Goal: Information Seeking & Learning: Learn about a topic

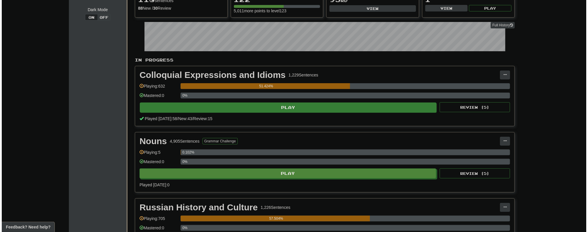
scroll to position [70, 0]
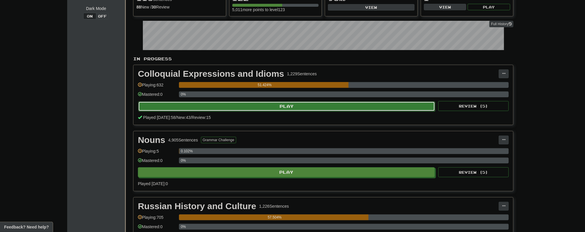
click at [286, 106] on button "Play" at bounding box center [286, 106] width 297 height 10
select select "**"
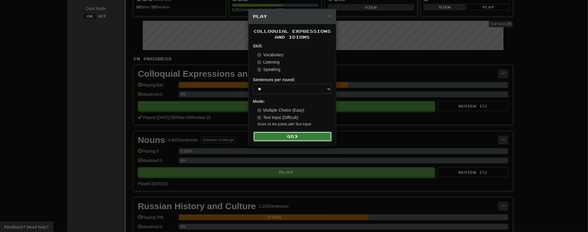
click at [290, 137] on button "Go" at bounding box center [292, 137] width 79 height 10
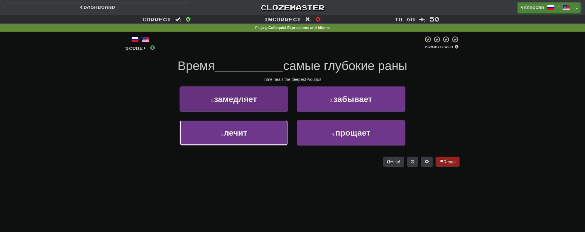
click at [240, 134] on span "лечит" at bounding box center [235, 132] width 23 height 9
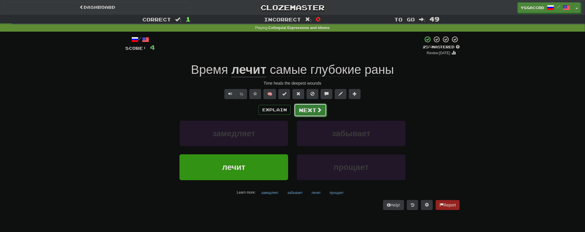
click at [306, 110] on button "Next" at bounding box center [310, 109] width 33 height 13
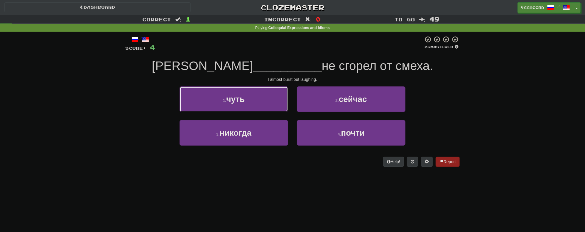
click at [256, 101] on button "1 . чуть" at bounding box center [233, 99] width 108 height 26
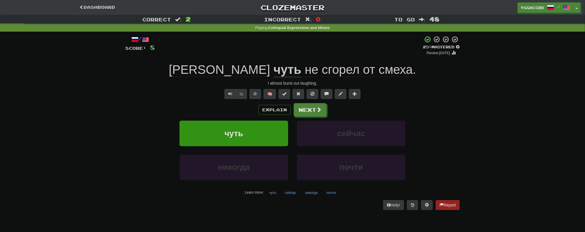
click at [322, 73] on span "сгорел" at bounding box center [341, 70] width 38 height 14
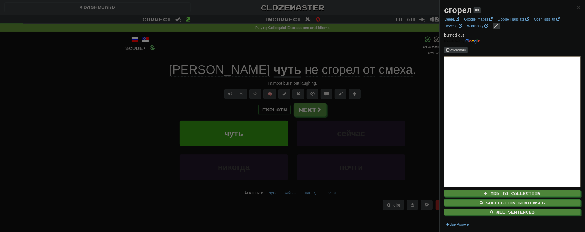
click at [396, 90] on div at bounding box center [292, 116] width 585 height 232
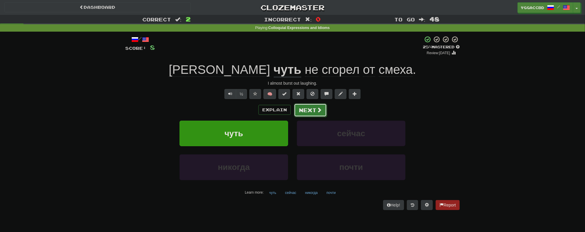
click at [310, 111] on button "Next" at bounding box center [310, 109] width 33 height 13
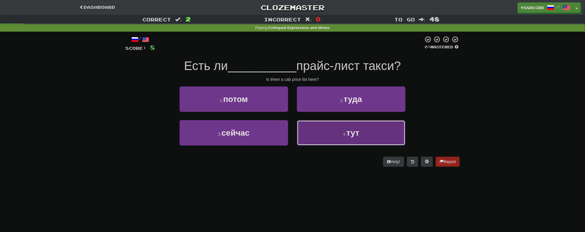
click at [363, 138] on button "4 . тут" at bounding box center [351, 133] width 108 height 26
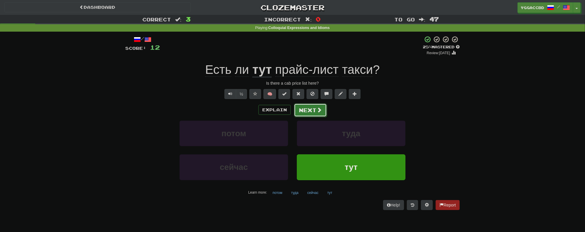
click at [309, 111] on button "Next" at bounding box center [310, 109] width 33 height 13
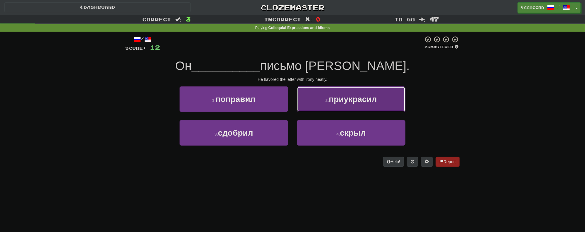
click at [373, 101] on span "приукрасил" at bounding box center [353, 99] width 48 height 9
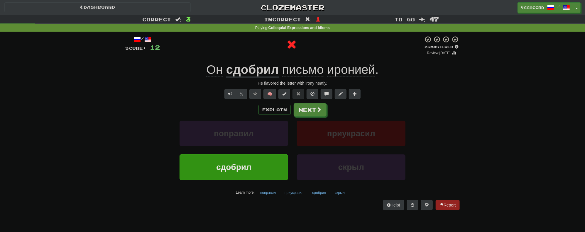
click at [246, 72] on u "сдобрил" at bounding box center [252, 70] width 53 height 15
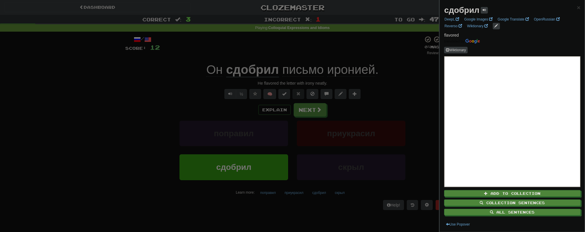
click at [424, 89] on div at bounding box center [292, 116] width 585 height 232
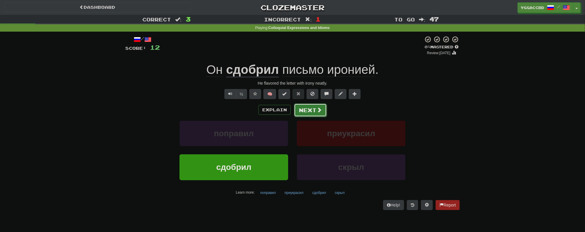
click at [314, 109] on button "Next" at bounding box center [310, 109] width 33 height 13
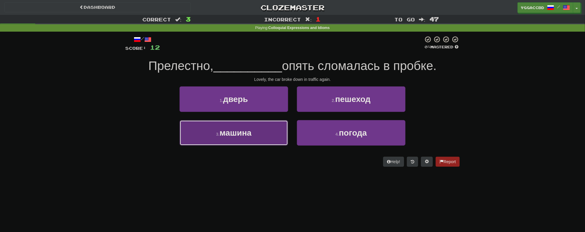
click at [234, 135] on span "машина" at bounding box center [235, 132] width 32 height 9
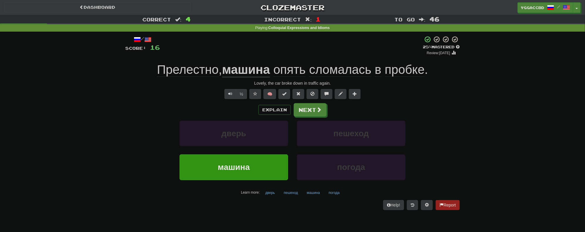
click at [55, 125] on div "Correct : 4 Incorrect : 1 To go : 46 Playing : Colloquial Expressions and Idiom…" at bounding box center [292, 116] width 585 height 203
click at [313, 114] on button "Next" at bounding box center [310, 109] width 33 height 13
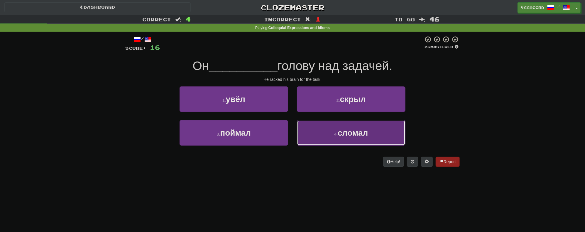
click at [339, 133] on span "сломал" at bounding box center [352, 132] width 30 height 9
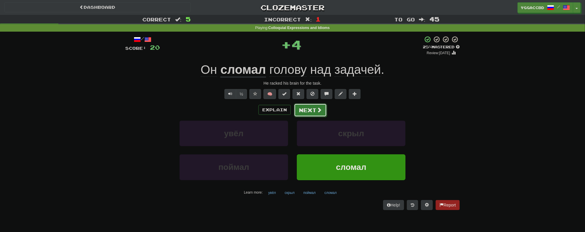
click at [308, 113] on button "Next" at bounding box center [310, 109] width 33 height 13
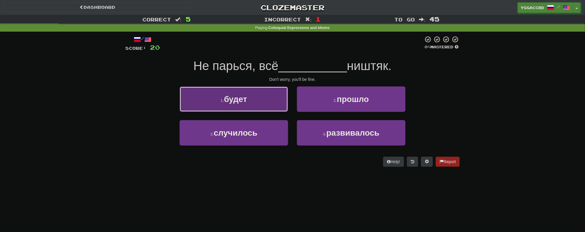
click at [262, 103] on button "1 . будет" at bounding box center [233, 99] width 108 height 26
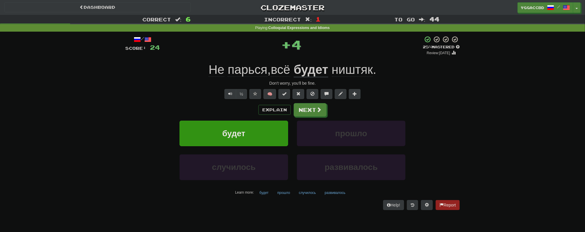
click at [237, 73] on span "парься" at bounding box center [247, 70] width 40 height 14
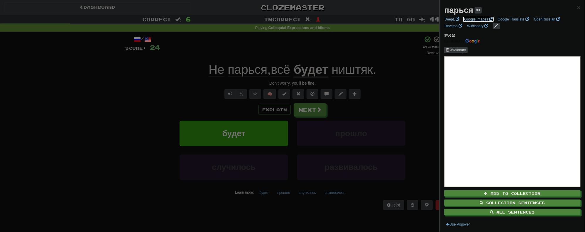
click at [474, 20] on link "Google Images" at bounding box center [478, 19] width 32 height 6
click at [313, 110] on div at bounding box center [292, 116] width 585 height 232
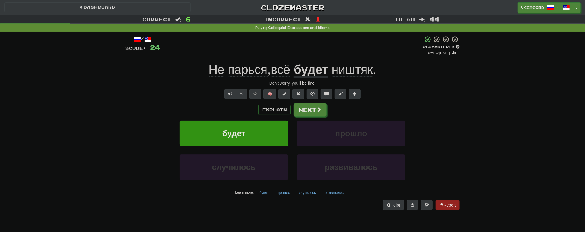
click at [340, 75] on span "ништяк" at bounding box center [352, 70] width 41 height 14
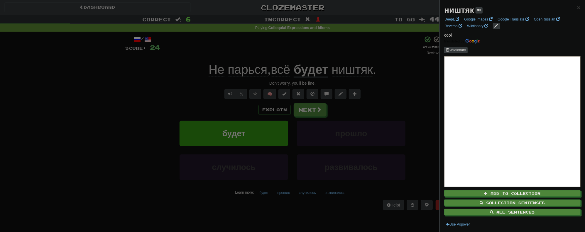
click at [396, 82] on div at bounding box center [292, 116] width 585 height 232
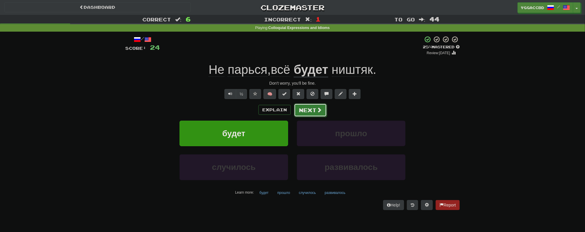
click at [312, 111] on button "Next" at bounding box center [310, 109] width 33 height 13
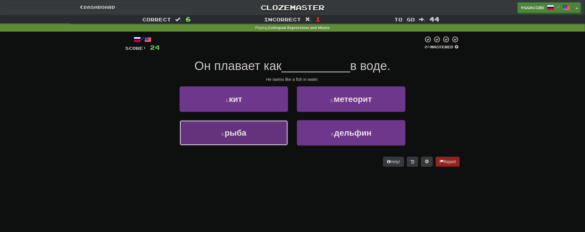
click at [234, 129] on span "рыба" at bounding box center [236, 132] width 22 height 9
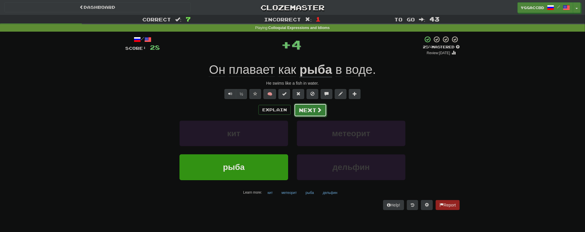
click at [313, 108] on button "Next" at bounding box center [310, 109] width 33 height 13
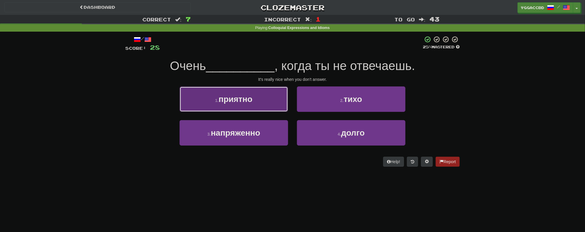
click at [242, 105] on button "1 . приятно" at bounding box center [233, 99] width 108 height 26
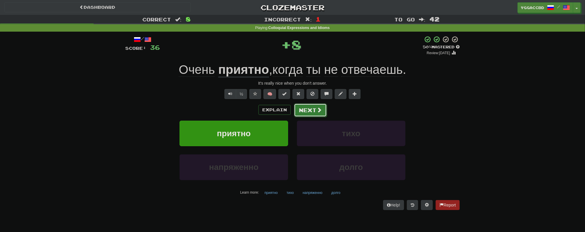
click at [305, 112] on button "Next" at bounding box center [310, 109] width 33 height 13
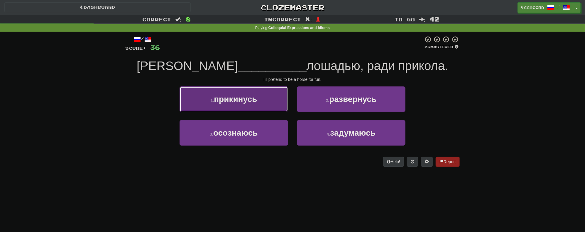
click at [217, 103] on button "1 . прикинусь" at bounding box center [233, 99] width 108 height 26
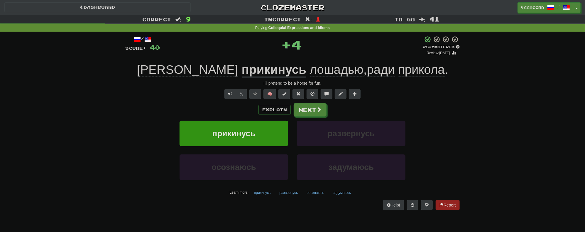
click at [242, 70] on u "прикинусь" at bounding box center [274, 70] width 65 height 15
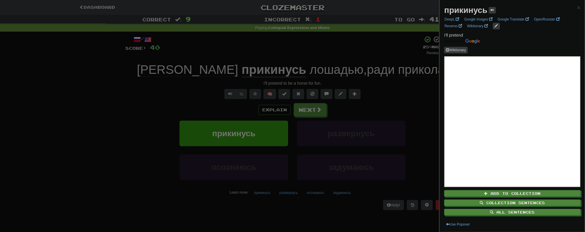
click at [381, 105] on div at bounding box center [292, 116] width 585 height 232
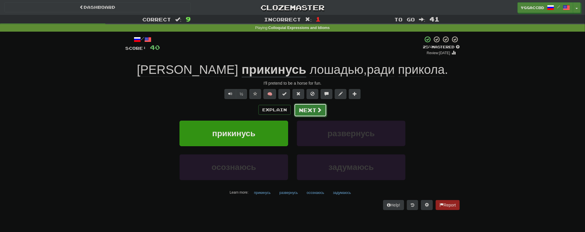
click at [300, 111] on button "Next" at bounding box center [310, 109] width 33 height 13
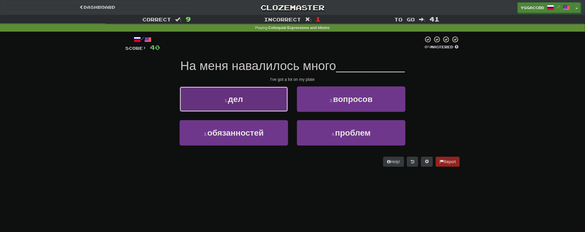
click at [262, 104] on button "1 . дел" at bounding box center [233, 99] width 108 height 26
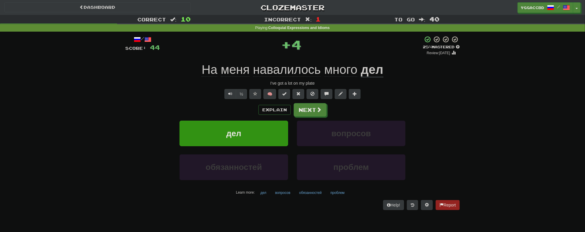
click at [273, 72] on span "навалилось" at bounding box center [287, 70] width 68 height 14
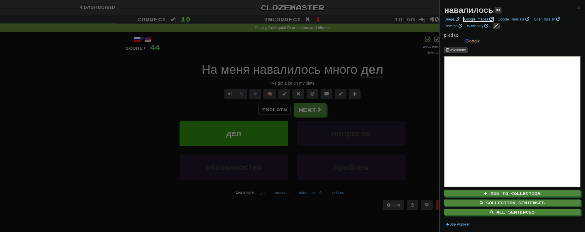
click at [477, 20] on link "Google Images" at bounding box center [478, 19] width 32 height 6
click at [302, 115] on div at bounding box center [292, 116] width 585 height 232
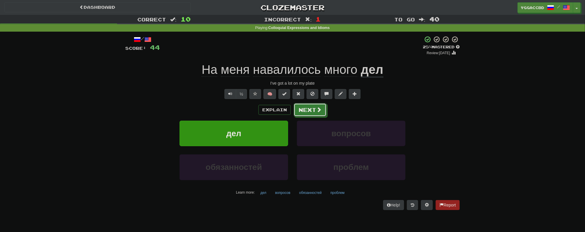
click at [302, 115] on button "Next" at bounding box center [309, 109] width 33 height 13
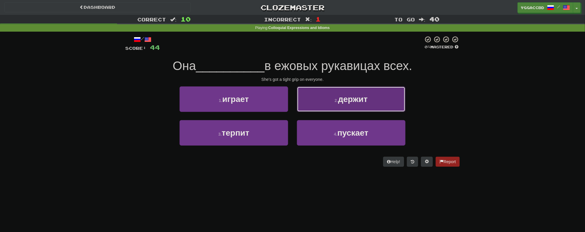
click at [334, 91] on button "2 . держит" at bounding box center [351, 99] width 108 height 26
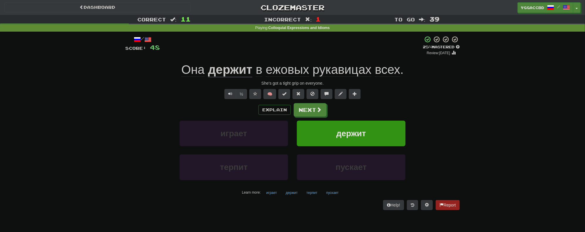
click at [284, 71] on span "ежовых" at bounding box center [287, 70] width 43 height 14
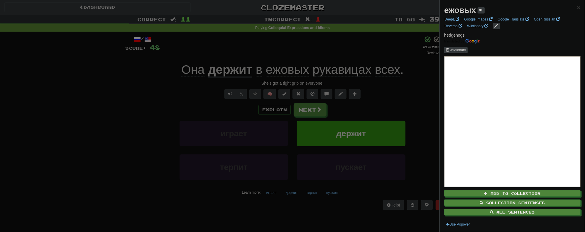
drag, startPoint x: 310, startPoint y: 56, endPoint x: 317, endPoint y: 60, distance: 8.1
click at [311, 57] on div at bounding box center [292, 116] width 585 height 232
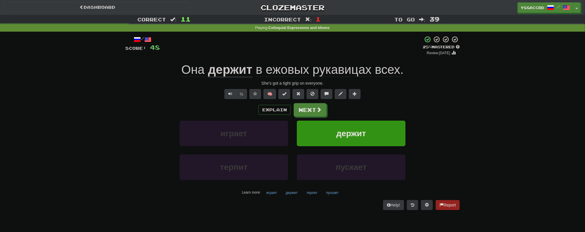
click at [335, 73] on span "рукавицах" at bounding box center [342, 70] width 59 height 14
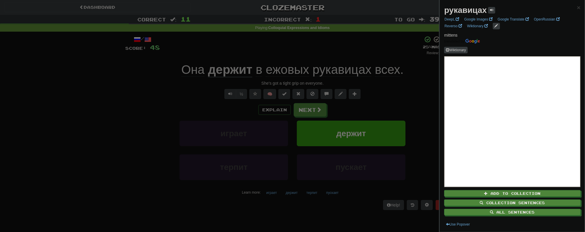
click at [400, 90] on div at bounding box center [292, 116] width 585 height 232
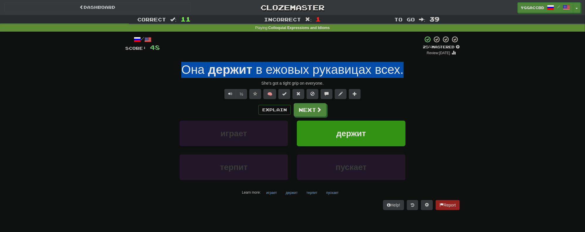
drag, startPoint x: 212, startPoint y: 69, endPoint x: 413, endPoint y: 63, distance: 200.6
click at [413, 63] on div "Она держит в ежовых рукавицах всех ." at bounding box center [292, 70] width 334 height 16
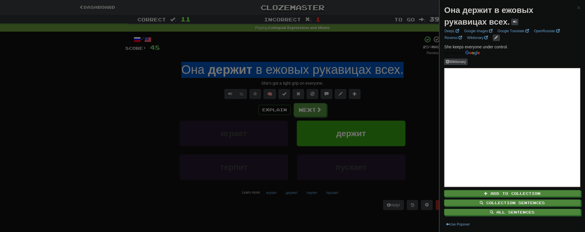
copy div "Она держит в ежовых рукавицах всех ."
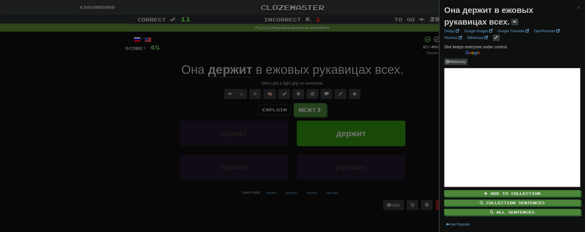
click at [116, 85] on div at bounding box center [292, 116] width 585 height 232
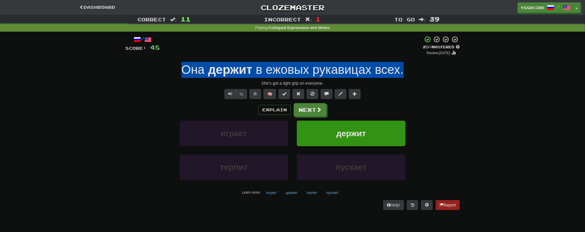
drag, startPoint x: 170, startPoint y: 69, endPoint x: 413, endPoint y: 72, distance: 243.0
click at [413, 72] on div "Она держит в ежовых рукавицах всех ." at bounding box center [292, 70] width 334 height 16
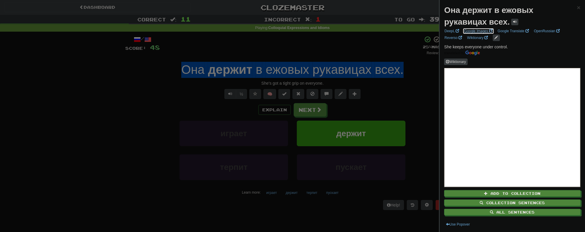
click at [477, 31] on link "Google Images" at bounding box center [478, 31] width 32 height 6
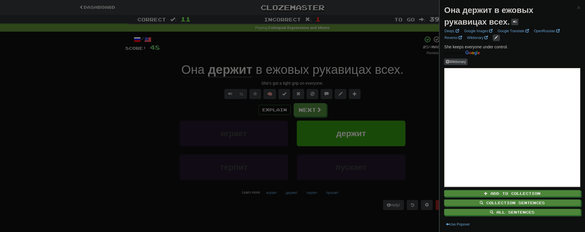
click at [301, 107] on div at bounding box center [292, 116] width 585 height 232
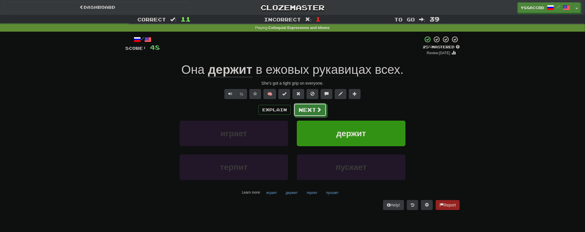
click at [310, 109] on button "Next" at bounding box center [309, 109] width 33 height 13
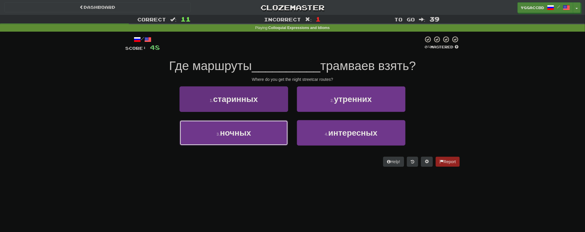
drag, startPoint x: 235, startPoint y: 135, endPoint x: 240, endPoint y: 134, distance: 4.6
click at [235, 135] on span "ночных" at bounding box center [235, 132] width 31 height 9
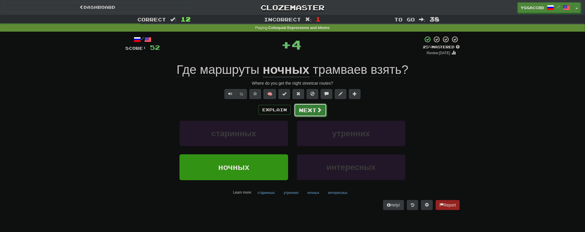
click at [307, 108] on button "Next" at bounding box center [310, 109] width 33 height 13
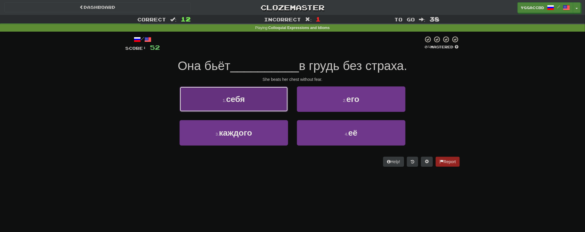
click at [240, 98] on span "себя" at bounding box center [235, 99] width 19 height 9
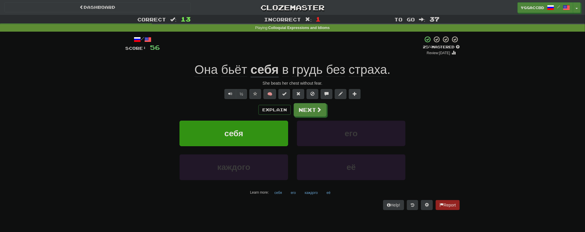
click at [297, 70] on span "грудь" at bounding box center [307, 70] width 30 height 14
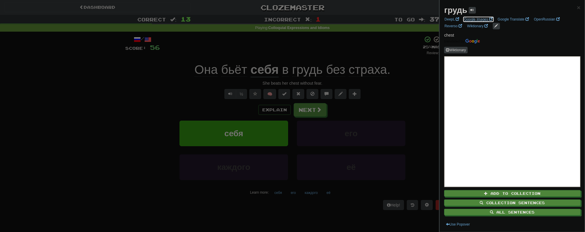
click at [476, 18] on link "Google Images" at bounding box center [478, 19] width 32 height 6
click at [310, 108] on div at bounding box center [292, 116] width 585 height 232
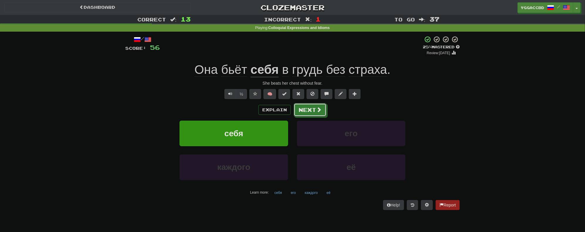
click at [314, 111] on button "Next" at bounding box center [309, 109] width 33 height 13
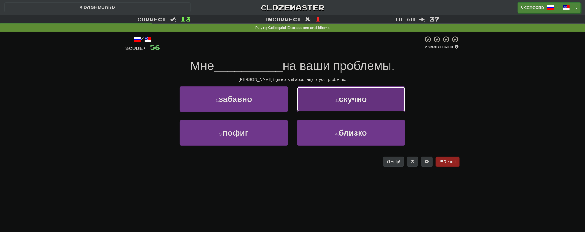
click at [318, 101] on button "2 . скучно" at bounding box center [351, 99] width 108 height 26
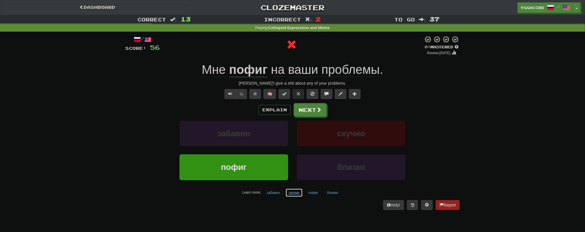
click at [290, 191] on button "скучно" at bounding box center [293, 193] width 17 height 9
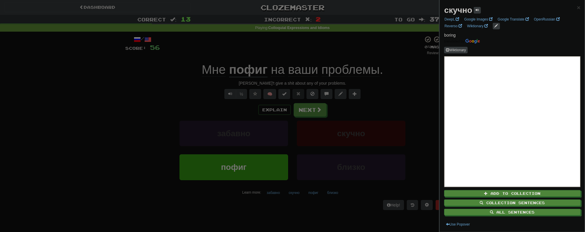
click at [295, 210] on div at bounding box center [292, 116] width 585 height 232
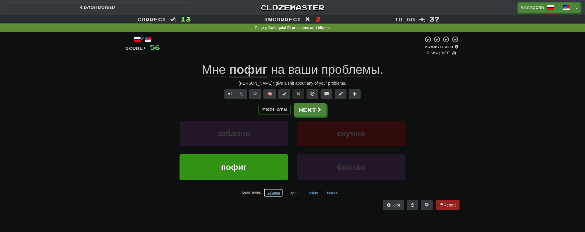
click at [273, 193] on button "забавно" at bounding box center [273, 193] width 20 height 9
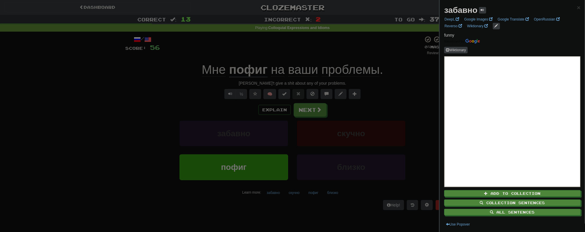
click at [282, 201] on div at bounding box center [292, 116] width 585 height 232
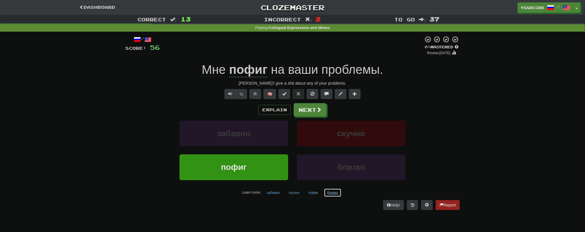
click at [331, 193] on button "близко" at bounding box center [333, 193] width 18 height 9
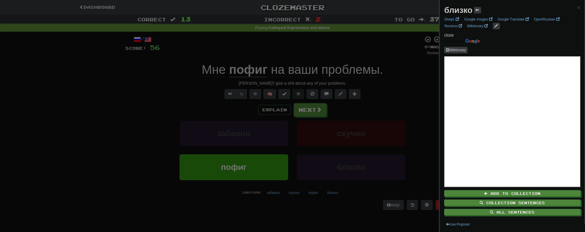
click at [320, 208] on div at bounding box center [292, 116] width 585 height 232
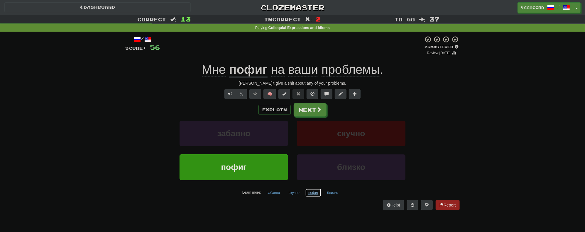
click at [315, 195] on button "пофиг" at bounding box center [313, 193] width 16 height 9
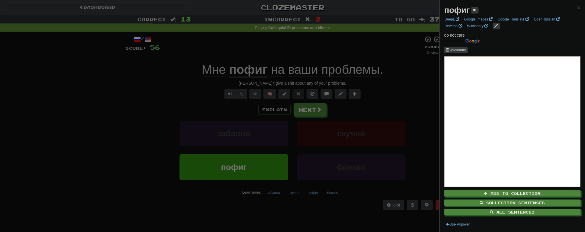
click at [389, 96] on div at bounding box center [292, 116] width 585 height 232
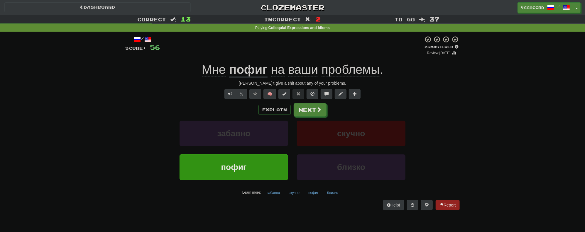
click at [238, 74] on u "пофиг" at bounding box center [248, 70] width 38 height 15
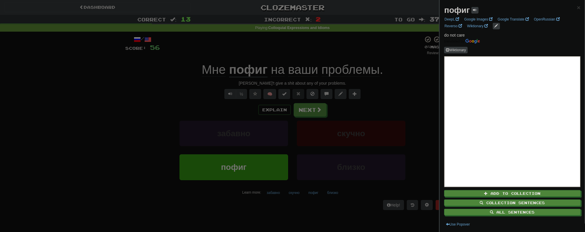
click at [452, 11] on strong "пофиг" at bounding box center [457, 10] width 26 height 9
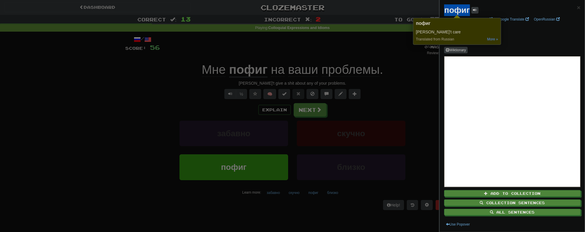
copy strong "пофиг"
drag, startPoint x: 145, startPoint y: 97, endPoint x: 198, endPoint y: 102, distance: 53.0
click at [145, 97] on div at bounding box center [292, 116] width 585 height 232
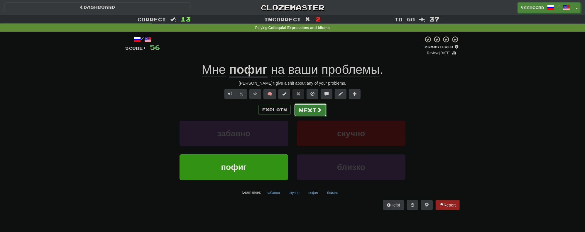
click at [320, 112] on span at bounding box center [318, 109] width 5 height 5
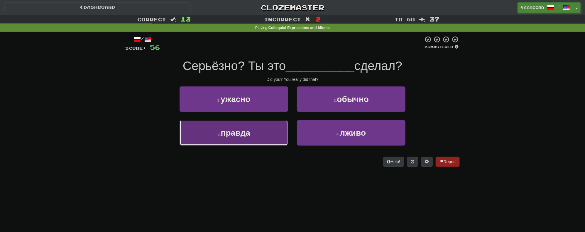
click at [247, 136] on span "правда" at bounding box center [235, 132] width 29 height 9
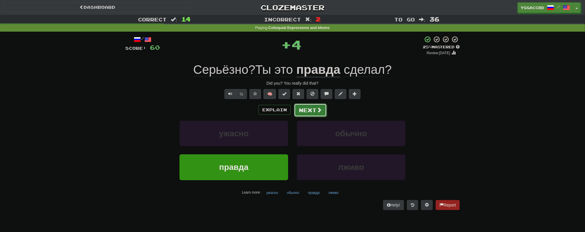
click at [308, 113] on button "Next" at bounding box center [310, 109] width 33 height 13
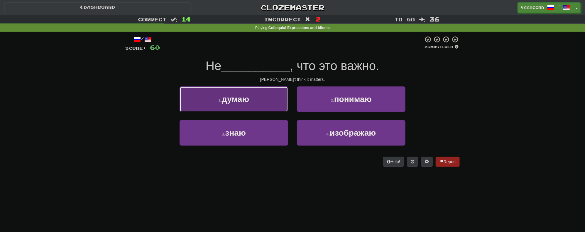
click at [234, 106] on button "1 . думаю" at bounding box center [233, 99] width 108 height 26
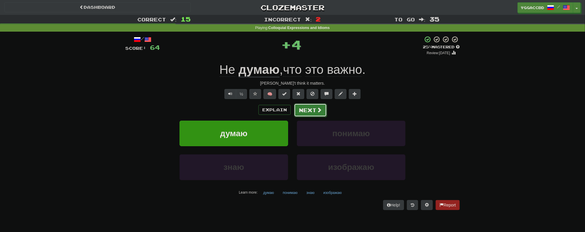
click at [308, 113] on button "Next" at bounding box center [310, 109] width 33 height 13
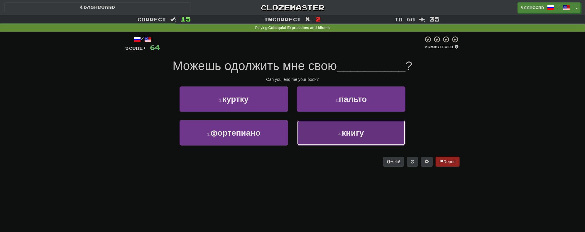
click at [350, 126] on button "4 . книгу" at bounding box center [351, 133] width 108 height 26
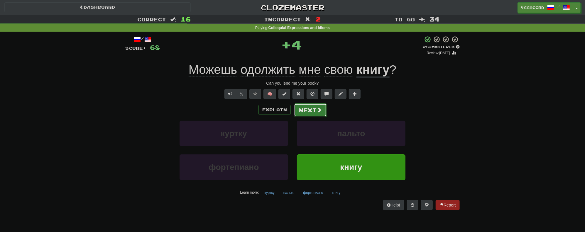
click at [308, 113] on button "Next" at bounding box center [310, 109] width 33 height 13
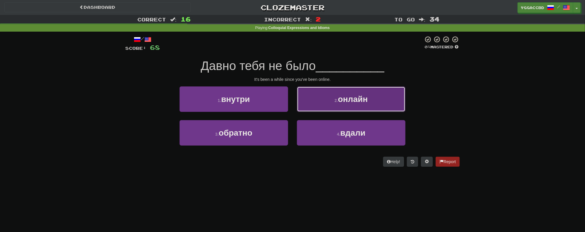
click at [340, 103] on span "онлайн" at bounding box center [353, 99] width 30 height 9
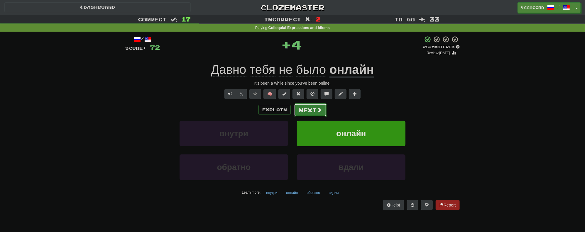
click at [315, 113] on button "Next" at bounding box center [310, 109] width 33 height 13
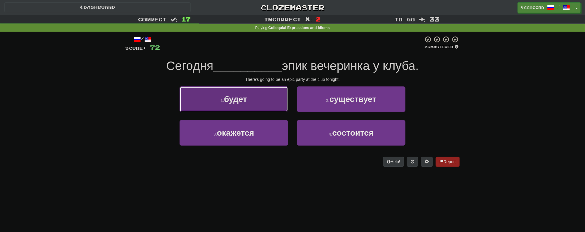
click at [242, 96] on span "будет" at bounding box center [235, 99] width 23 height 9
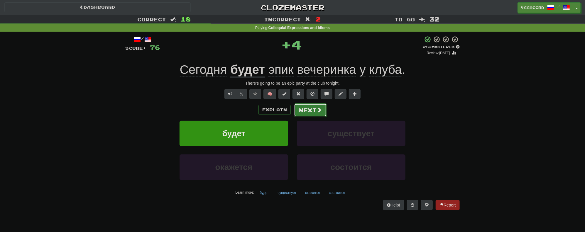
click at [312, 113] on button "Next" at bounding box center [310, 109] width 33 height 13
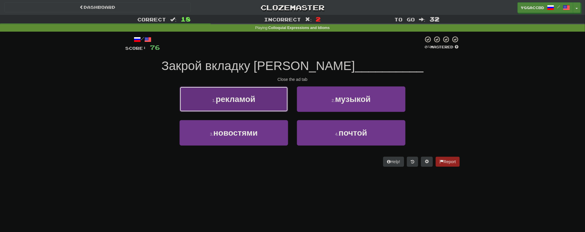
click at [247, 102] on span "рекламой" at bounding box center [235, 99] width 40 height 9
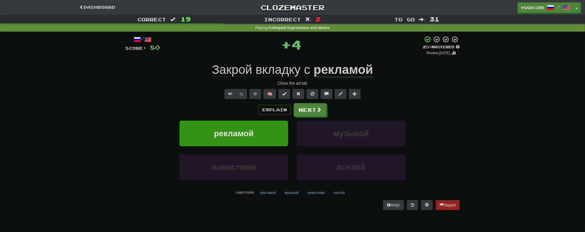
click at [274, 75] on span "вкладку" at bounding box center [277, 70] width 45 height 14
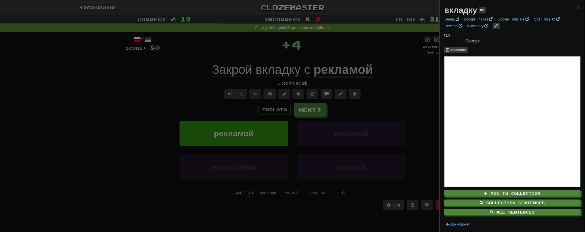
click at [395, 100] on div at bounding box center [292, 116] width 585 height 232
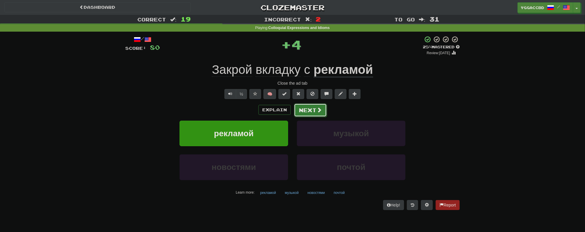
click at [316, 108] on span at bounding box center [318, 109] width 5 height 5
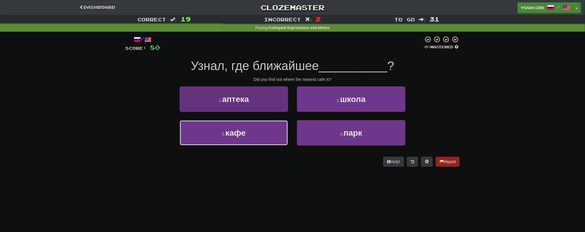
click at [262, 137] on button "3 . кафе" at bounding box center [233, 133] width 108 height 26
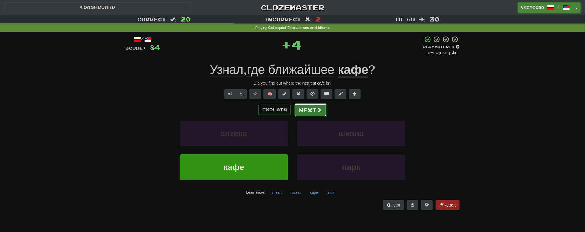
click at [306, 109] on button "Next" at bounding box center [310, 109] width 33 height 13
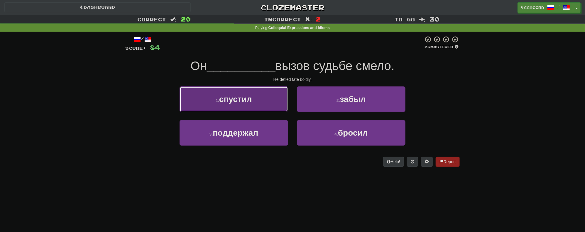
click at [239, 95] on span "спустил" at bounding box center [235, 99] width 33 height 9
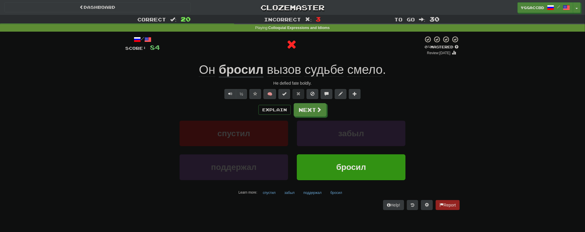
click at [252, 70] on u "бросил" at bounding box center [241, 70] width 45 height 15
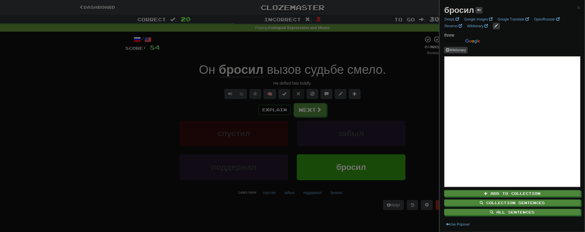
click at [399, 84] on div at bounding box center [292, 116] width 585 height 232
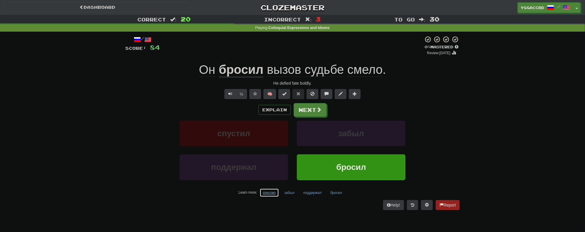
click at [265, 194] on button "спустил" at bounding box center [268, 193] width 19 height 9
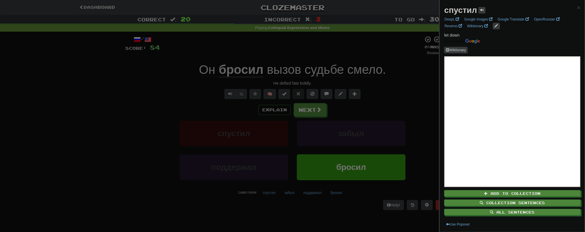
drag, startPoint x: 426, startPoint y: 81, endPoint x: 390, endPoint y: 96, distance: 38.6
click at [426, 81] on div at bounding box center [292, 116] width 585 height 232
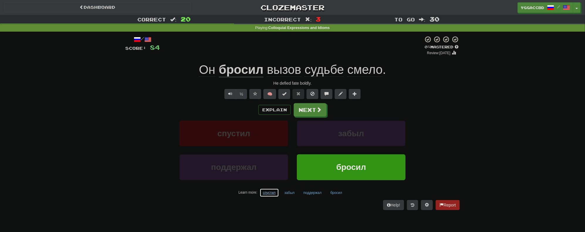
click at [268, 193] on button "спустил" at bounding box center [268, 193] width 19 height 9
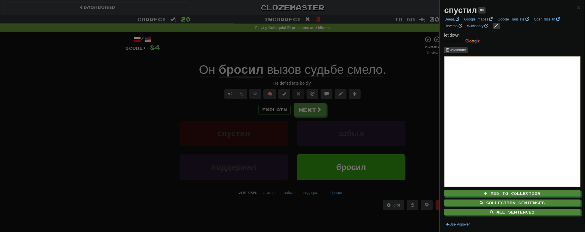
click at [458, 11] on strong "спустил" at bounding box center [460, 10] width 33 height 9
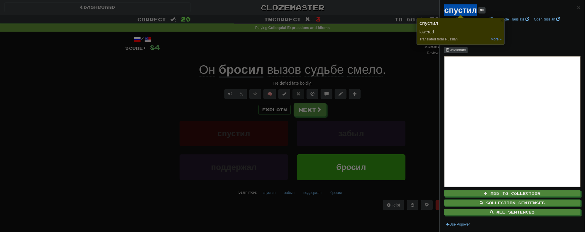
copy strong "спустил"
click at [530, 34] on p "let down" at bounding box center [512, 38] width 136 height 12
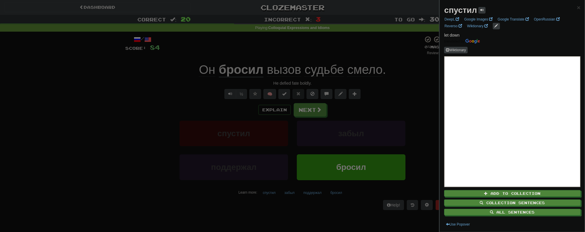
click at [138, 84] on div at bounding box center [292, 116] width 585 height 232
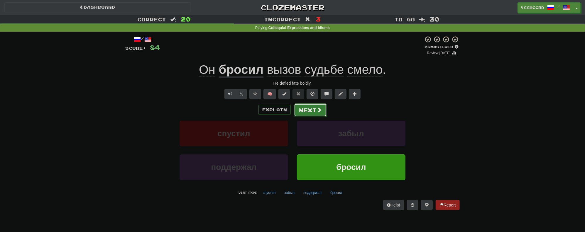
click at [307, 106] on button "Next" at bounding box center [310, 109] width 33 height 13
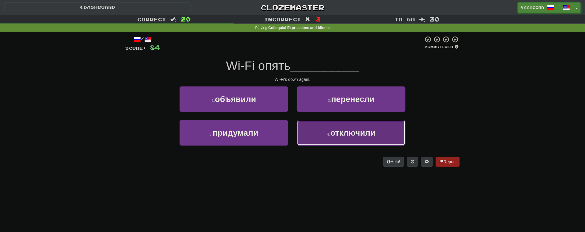
click at [379, 135] on button "4 . отключили" at bounding box center [351, 133] width 108 height 26
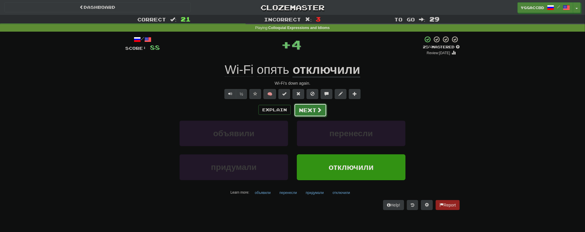
click at [309, 110] on button "Next" at bounding box center [310, 109] width 33 height 13
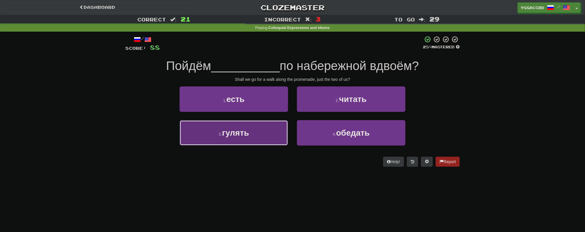
click at [238, 141] on button "3 . гулять" at bounding box center [233, 133] width 108 height 26
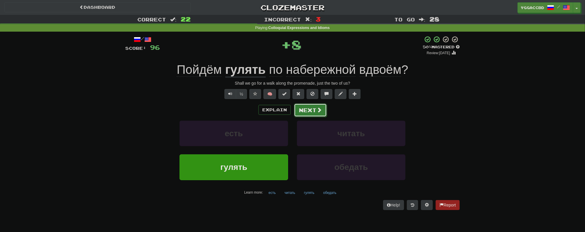
click at [311, 107] on button "Next" at bounding box center [310, 109] width 33 height 13
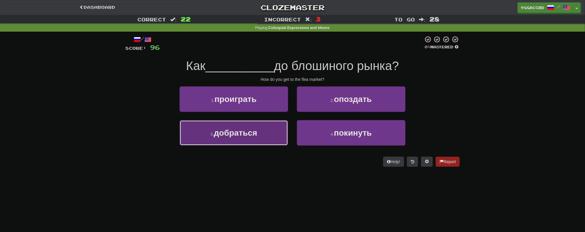
drag, startPoint x: 234, startPoint y: 138, endPoint x: 283, endPoint y: 130, distance: 50.2
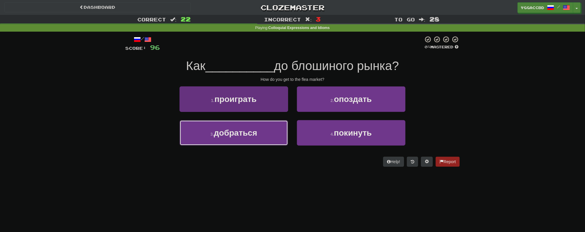
click at [235, 138] on button "3 . добраться" at bounding box center [233, 133] width 108 height 26
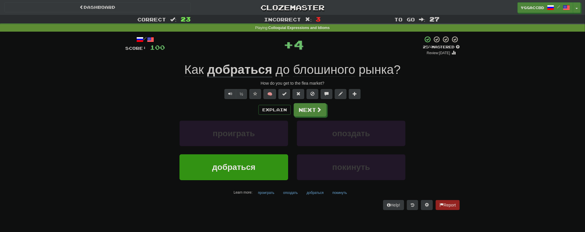
click at [314, 69] on span "блошиного" at bounding box center [324, 70] width 62 height 14
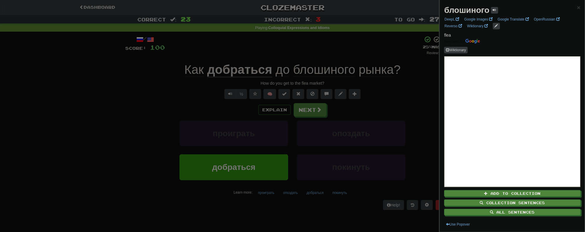
click at [351, 55] on div at bounding box center [292, 116] width 585 height 232
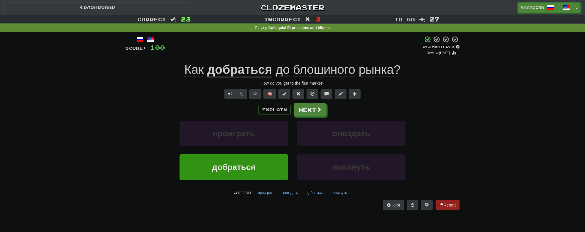
click at [373, 70] on span "рынка" at bounding box center [376, 70] width 35 height 14
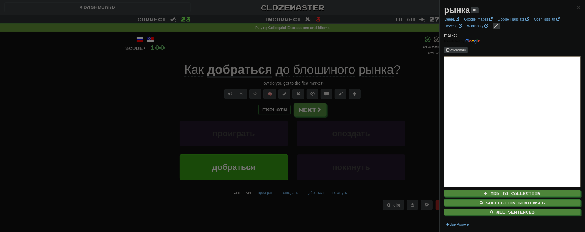
click at [366, 54] on div at bounding box center [292, 116] width 585 height 232
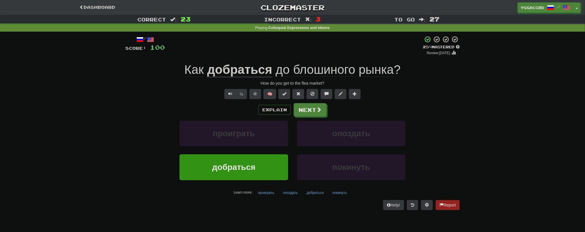
click at [313, 73] on span "блошиного" at bounding box center [324, 70] width 62 height 14
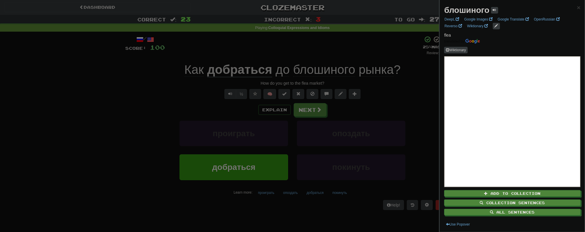
click at [317, 56] on div at bounding box center [292, 116] width 585 height 232
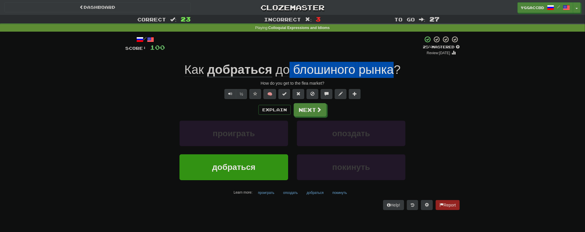
drag, startPoint x: 290, startPoint y: 67, endPoint x: 394, endPoint y: 70, distance: 104.1
click at [394, 70] on span "до блошиного рынка ?" at bounding box center [336, 70] width 128 height 14
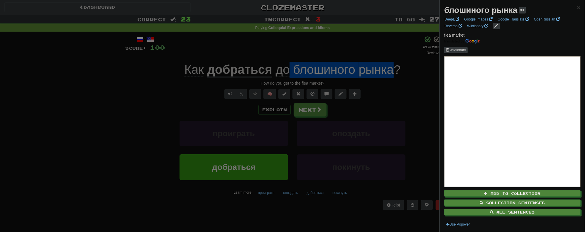
copy span "блошиного рынка"
drag, startPoint x: 88, startPoint y: 94, endPoint x: 226, endPoint y: 102, distance: 138.6
click at [92, 95] on div at bounding box center [292, 116] width 585 height 232
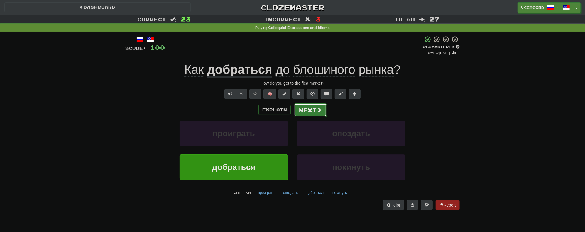
click at [297, 110] on button "Next" at bounding box center [310, 109] width 33 height 13
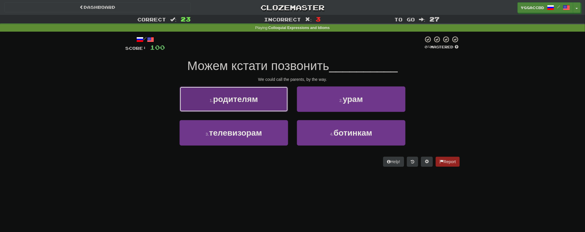
click at [246, 101] on span "родителям" at bounding box center [235, 99] width 45 height 9
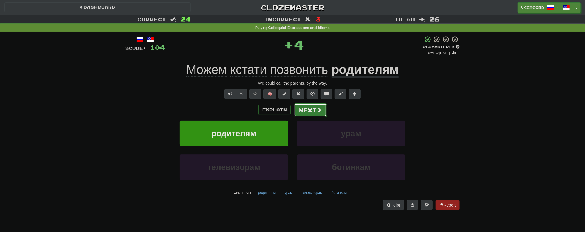
click at [320, 115] on button "Next" at bounding box center [310, 109] width 33 height 13
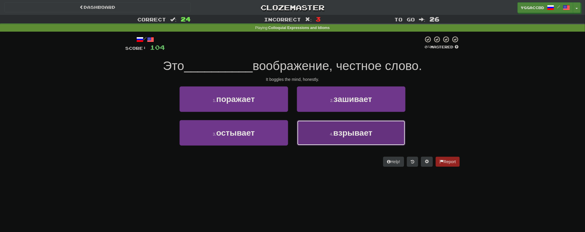
click at [333, 141] on button "4 . взрывает" at bounding box center [351, 133] width 108 height 26
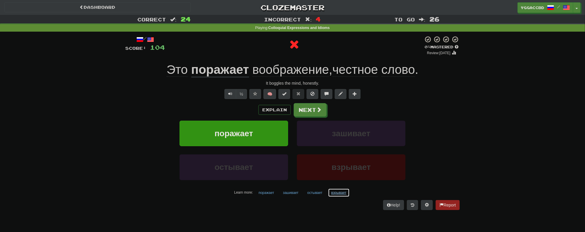
click at [335, 193] on button "взрывает" at bounding box center [339, 193] width 22 height 9
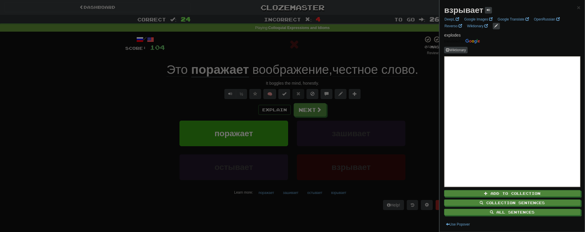
click at [306, 207] on div at bounding box center [292, 116] width 585 height 232
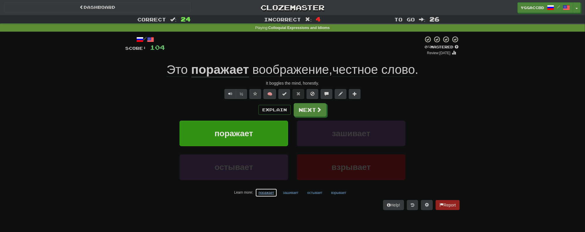
click at [262, 193] on button "поражает" at bounding box center [266, 193] width 22 height 9
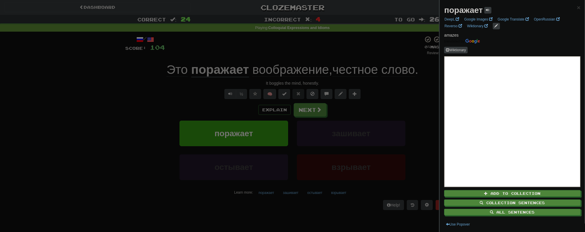
click at [250, 205] on div at bounding box center [292, 116] width 585 height 232
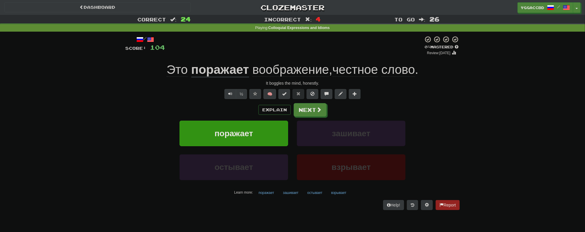
drag, startPoint x: 39, startPoint y: 121, endPoint x: 140, endPoint y: 121, distance: 100.6
click at [52, 121] on div "Correct : 24 Incorrect : 4 To go : 26 Playing : Colloquial Expressions and Idio…" at bounding box center [292, 116] width 585 height 203
click at [304, 113] on button "Next" at bounding box center [310, 109] width 33 height 13
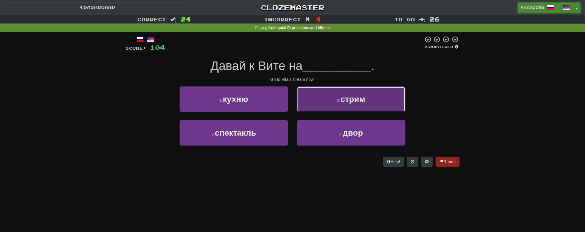
click at [367, 108] on button "2 . стрим" at bounding box center [351, 99] width 108 height 26
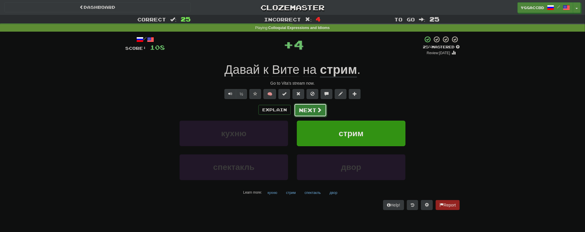
click at [308, 113] on button "Next" at bounding box center [310, 109] width 33 height 13
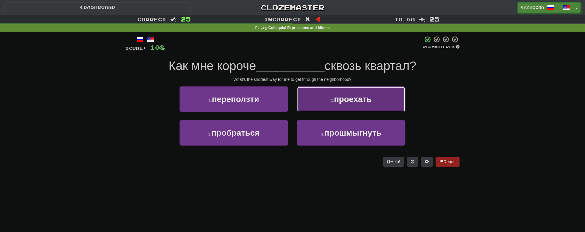
click at [351, 99] on span "проехать" at bounding box center [353, 99] width 38 height 9
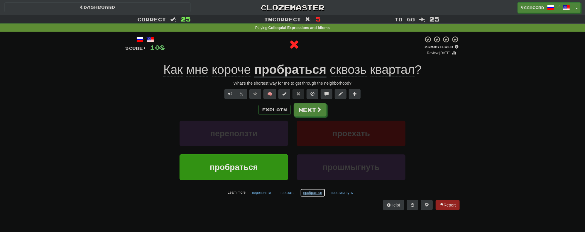
click at [311, 191] on button "пробраться" at bounding box center [312, 193] width 25 height 9
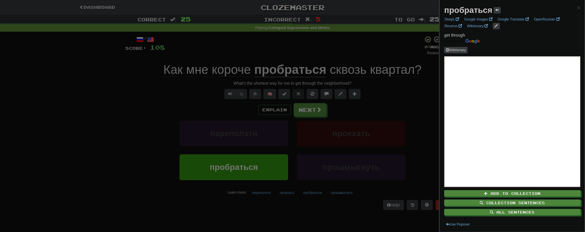
click at [309, 113] on div at bounding box center [292, 116] width 585 height 232
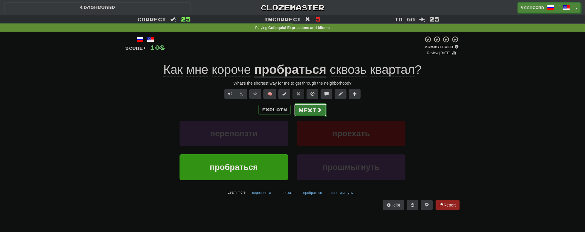
click at [312, 113] on button "Next" at bounding box center [310, 109] width 33 height 13
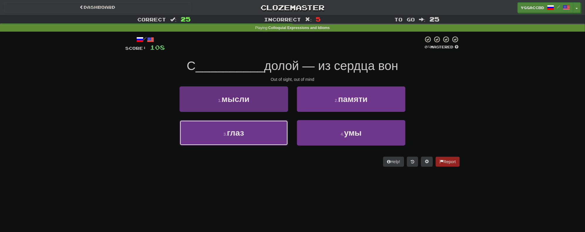
click at [215, 135] on button "3 . глаз" at bounding box center [233, 133] width 108 height 26
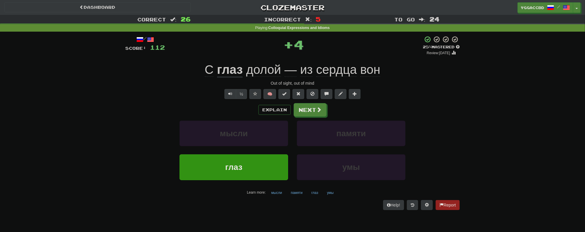
click at [260, 71] on span "долой" at bounding box center [263, 70] width 35 height 14
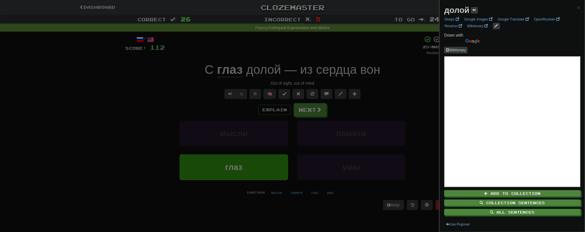
click at [129, 120] on div at bounding box center [292, 116] width 585 height 232
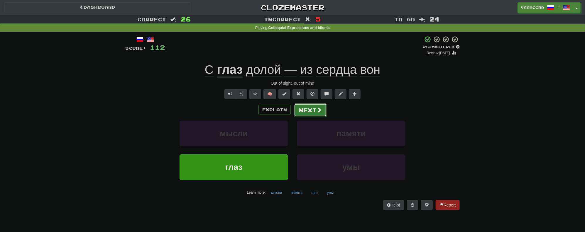
click at [308, 109] on button "Next" at bounding box center [310, 109] width 33 height 13
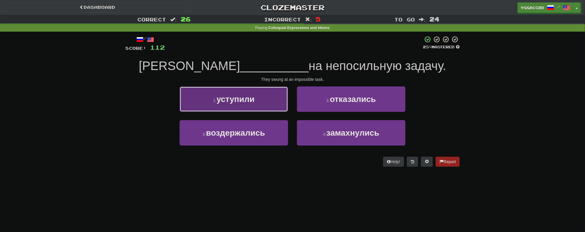
click at [249, 100] on span "уступили" at bounding box center [235, 99] width 38 height 9
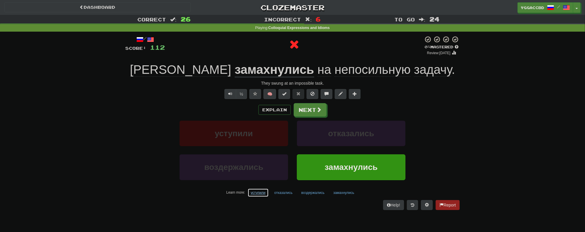
click at [258, 195] on button "уступили" at bounding box center [257, 193] width 21 height 9
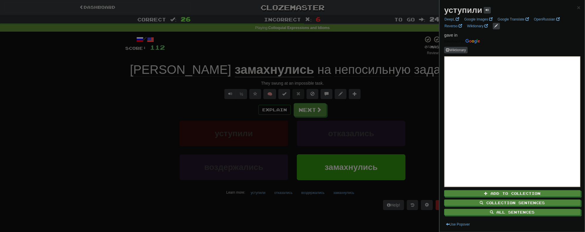
click at [329, 196] on div at bounding box center [292, 116] width 585 height 232
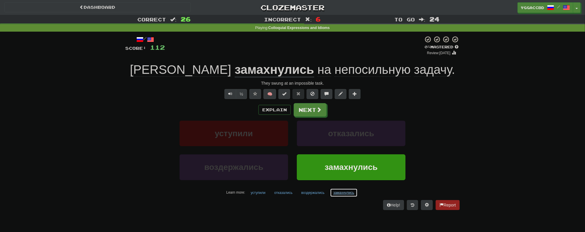
click at [334, 191] on button "замахнулись" at bounding box center [343, 193] width 27 height 9
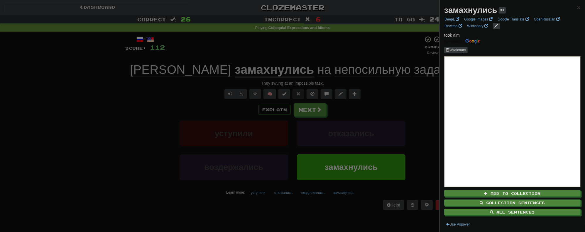
click at [309, 212] on div at bounding box center [292, 116] width 585 height 232
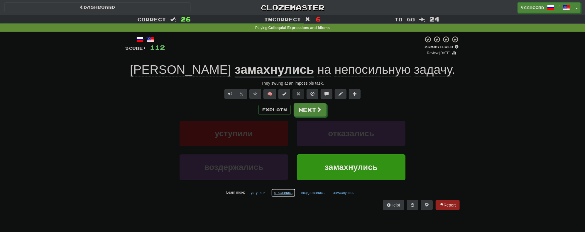
click at [279, 193] on button "отказались" at bounding box center [283, 193] width 25 height 9
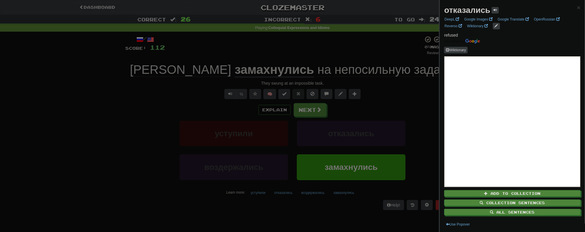
click at [276, 207] on div at bounding box center [292, 116] width 585 height 232
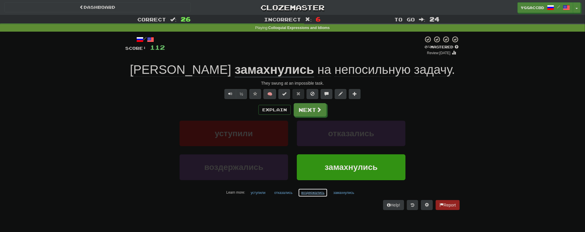
click at [313, 193] on button "воздержались" at bounding box center [313, 193] width 30 height 9
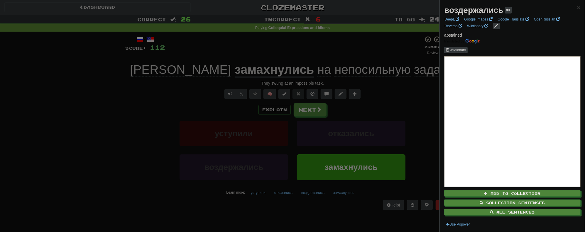
click at [294, 208] on div at bounding box center [292, 116] width 585 height 232
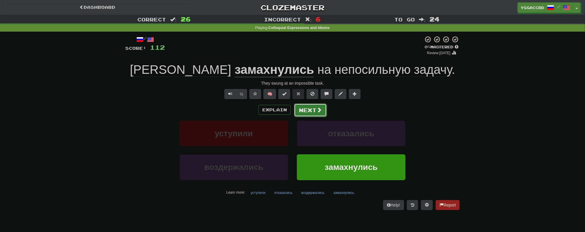
click at [306, 112] on button "Next" at bounding box center [310, 109] width 33 height 13
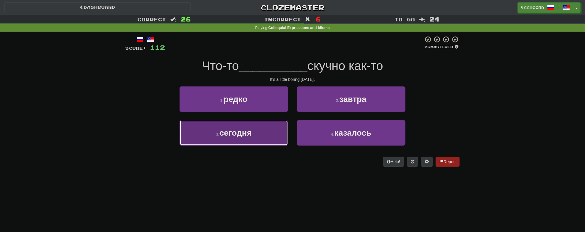
click at [257, 142] on button "3 . сегодня" at bounding box center [233, 133] width 108 height 26
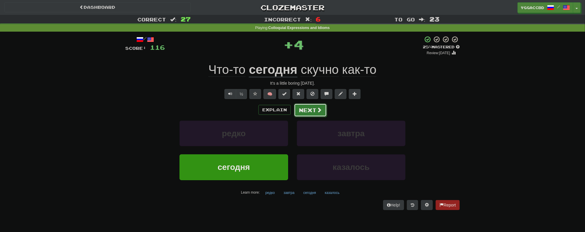
click at [311, 109] on button "Next" at bounding box center [310, 109] width 33 height 13
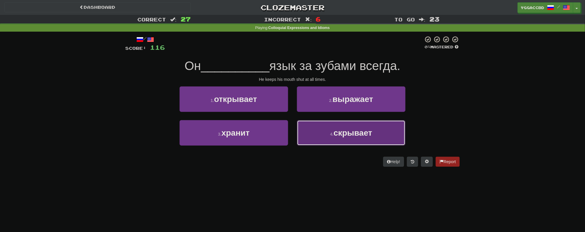
click at [331, 135] on small "4 ." at bounding box center [332, 134] width 4 height 5
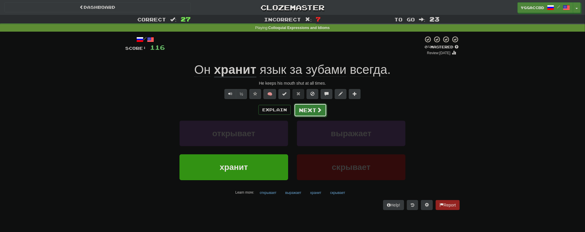
click at [301, 108] on button "Next" at bounding box center [310, 109] width 33 height 13
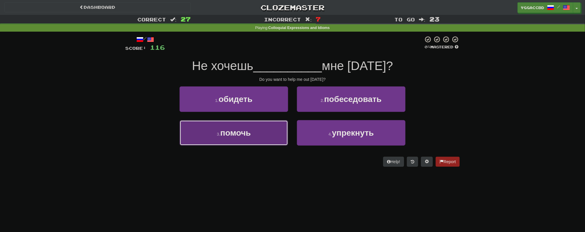
click at [251, 127] on button "3 . помочь" at bounding box center [233, 133] width 108 height 26
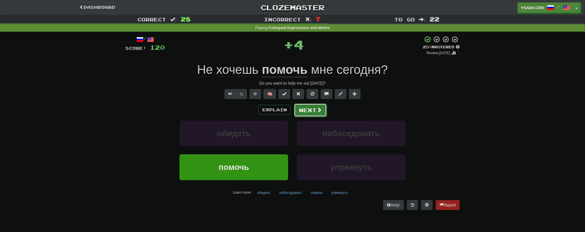
click at [307, 106] on button "Next" at bounding box center [310, 109] width 33 height 13
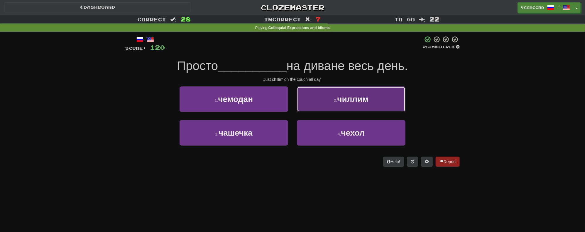
click at [334, 108] on button "2 . чиллим" at bounding box center [351, 99] width 108 height 26
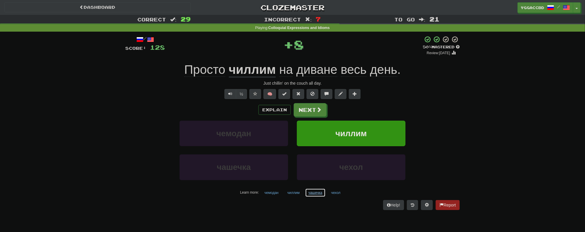
click at [311, 193] on button "чашечка" at bounding box center [315, 193] width 20 height 9
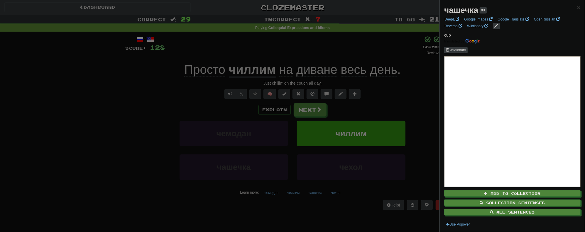
click at [308, 208] on div at bounding box center [292, 116] width 585 height 232
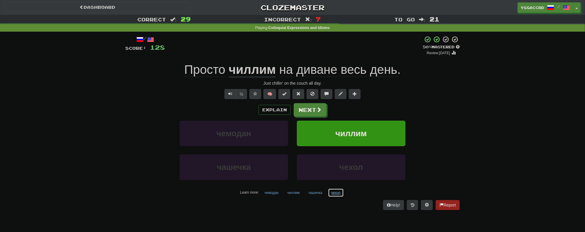
click at [331, 193] on button "чехол" at bounding box center [336, 193] width 16 height 9
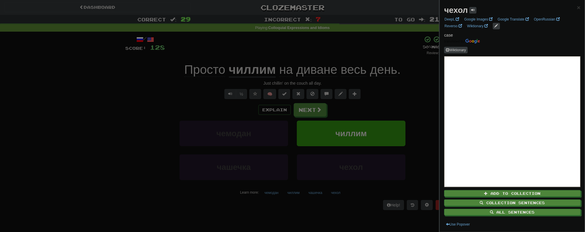
click at [303, 209] on div at bounding box center [292, 116] width 585 height 232
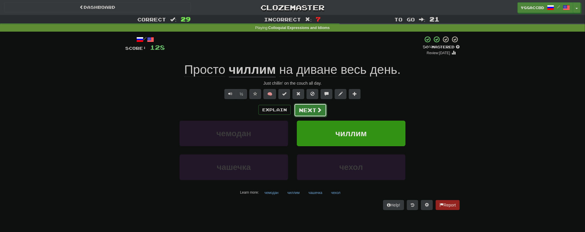
click at [307, 114] on button "Next" at bounding box center [310, 109] width 33 height 13
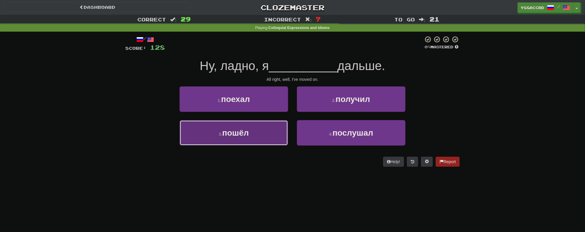
click at [259, 138] on button "3 . пошёл" at bounding box center [233, 133] width 108 height 26
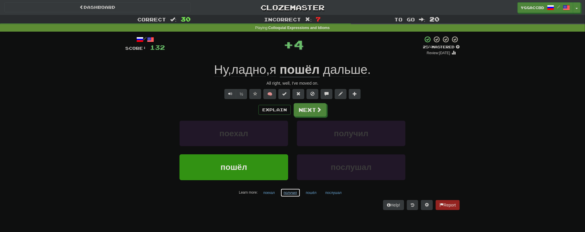
click at [296, 192] on button "получил" at bounding box center [290, 193] width 20 height 9
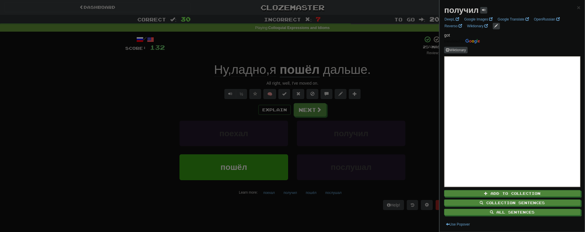
click at [417, 78] on div at bounding box center [292, 116] width 585 height 232
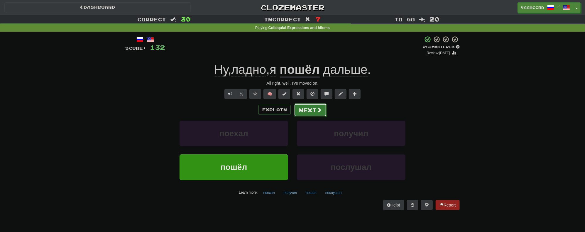
click at [312, 114] on button "Next" at bounding box center [310, 109] width 33 height 13
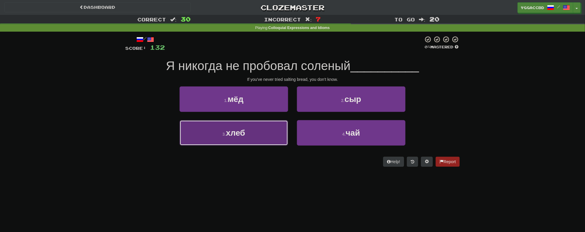
click at [251, 123] on button "3 . хлеб" at bounding box center [233, 133] width 108 height 26
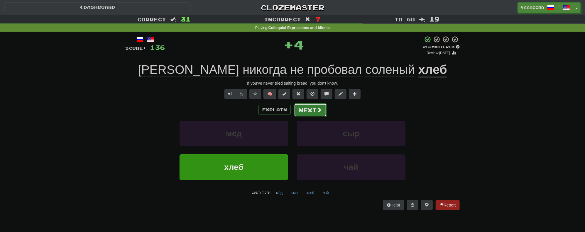
click at [311, 110] on button "Next" at bounding box center [310, 109] width 33 height 13
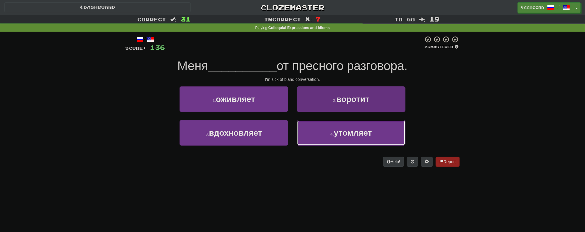
click at [341, 132] on span "утомляет" at bounding box center [353, 132] width 38 height 9
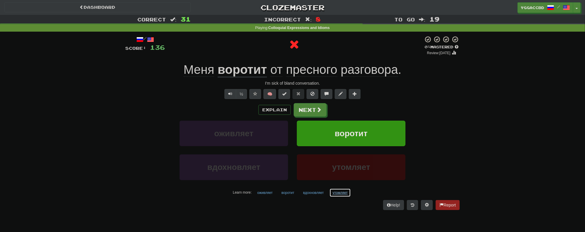
click at [333, 192] on button "утомляет" at bounding box center [340, 193] width 22 height 9
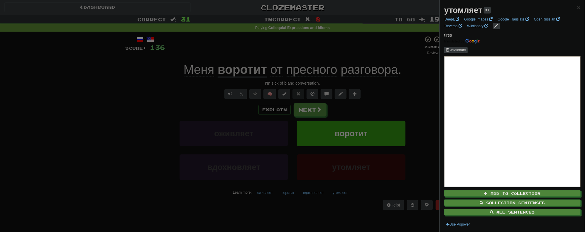
click at [320, 203] on div at bounding box center [292, 116] width 585 height 232
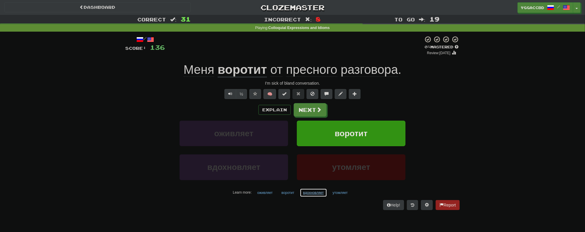
click at [312, 192] on button "вдохновляет" at bounding box center [313, 193] width 27 height 9
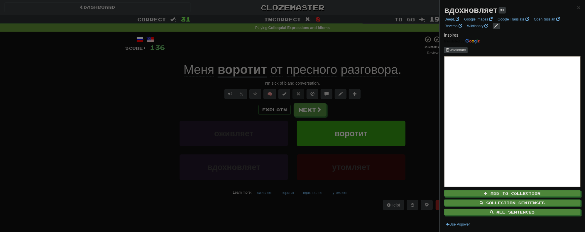
click at [307, 207] on div at bounding box center [292, 116] width 585 height 232
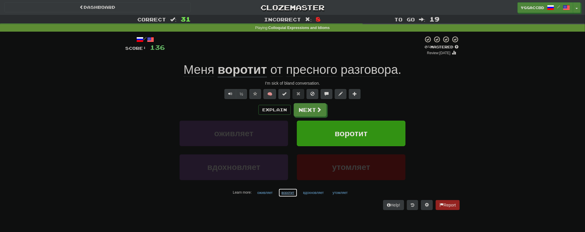
click at [289, 193] on button "воротит" at bounding box center [287, 193] width 19 height 9
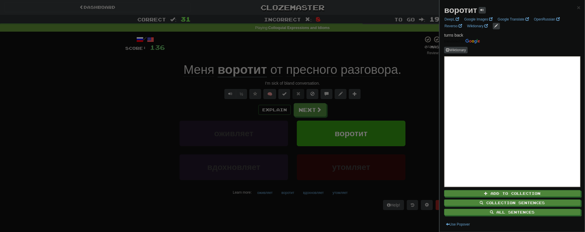
click at [256, 212] on div at bounding box center [292, 116] width 585 height 232
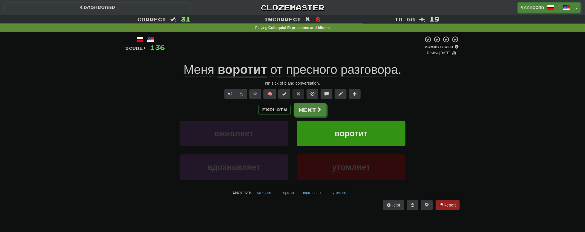
click at [306, 72] on span "пресного" at bounding box center [311, 70] width 51 height 14
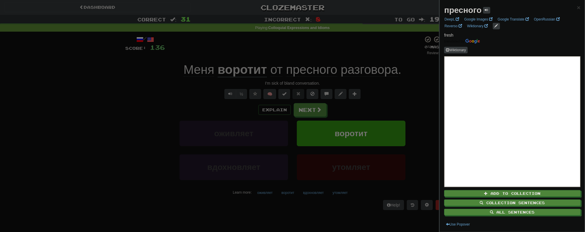
click at [341, 54] on div at bounding box center [292, 116] width 585 height 232
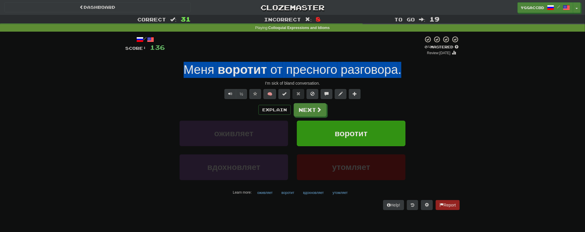
drag, startPoint x: 179, startPoint y: 72, endPoint x: 403, endPoint y: 70, distance: 224.9
click at [403, 70] on div "Меня воротит от пресного разговора ." at bounding box center [292, 70] width 334 height 16
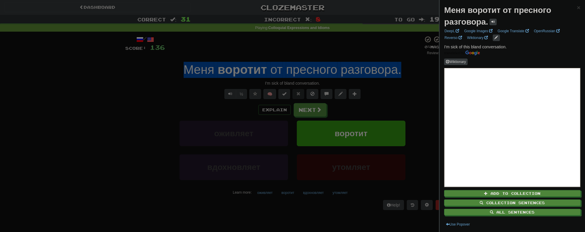
copy div "Меня воротит от пресного разговора ."
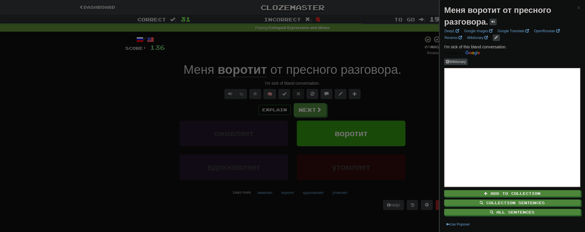
drag, startPoint x: 71, startPoint y: 133, endPoint x: 89, endPoint y: 125, distance: 20.1
click at [71, 133] on div at bounding box center [292, 116] width 585 height 232
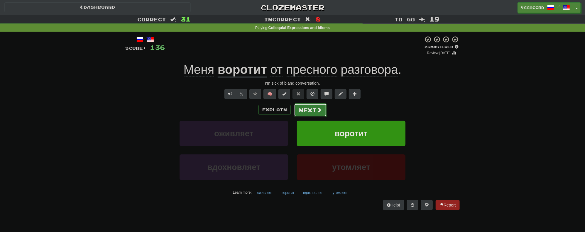
click at [313, 108] on button "Next" at bounding box center [310, 109] width 33 height 13
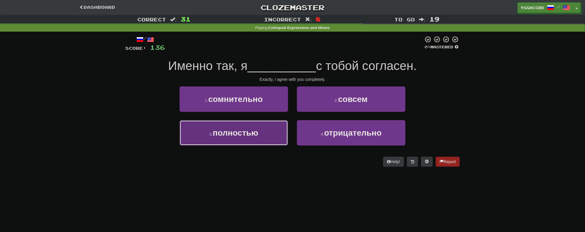
drag, startPoint x: 223, startPoint y: 139, endPoint x: 231, endPoint y: 138, distance: 8.3
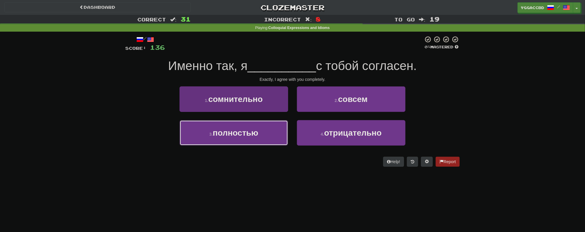
click at [223, 139] on button "3 . полностью" at bounding box center [233, 133] width 108 height 26
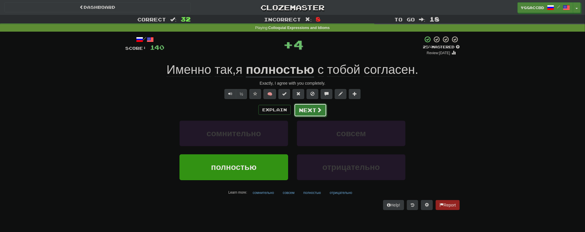
click at [313, 111] on button "Next" at bounding box center [310, 109] width 33 height 13
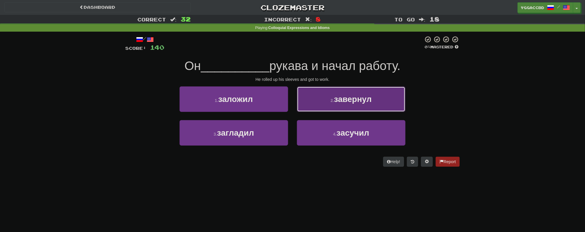
click at [356, 108] on button "2 . завернул" at bounding box center [351, 99] width 108 height 26
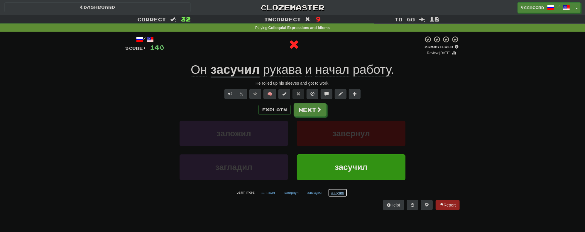
click at [334, 191] on button "засучил" at bounding box center [337, 193] width 19 height 9
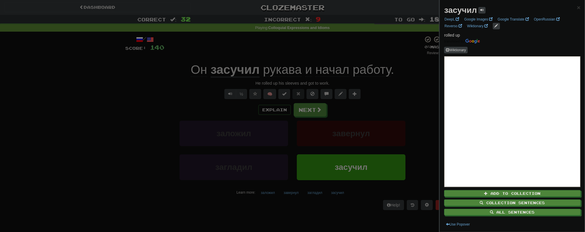
click at [419, 94] on div at bounding box center [292, 116] width 585 height 232
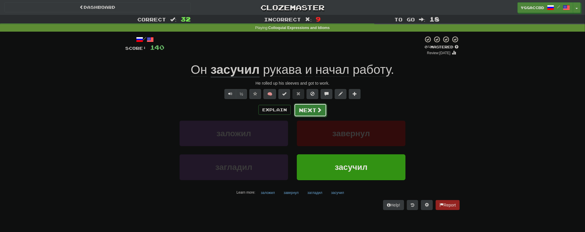
click at [303, 113] on button "Next" at bounding box center [310, 109] width 33 height 13
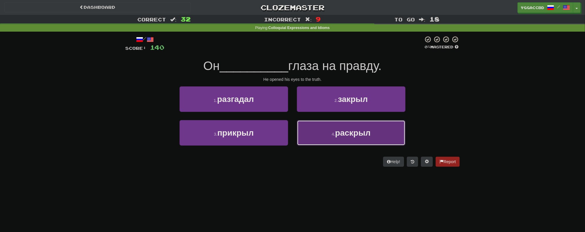
click at [326, 129] on button "4 . раскрыл" at bounding box center [351, 133] width 108 height 26
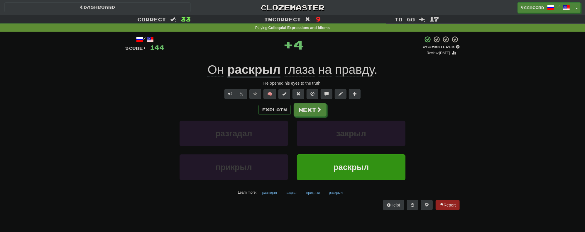
click at [261, 74] on u "раскрыл" at bounding box center [253, 70] width 53 height 15
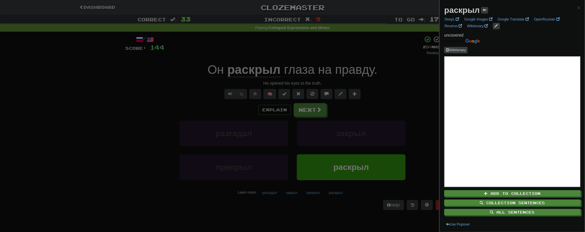
click at [380, 86] on div at bounding box center [292, 116] width 585 height 232
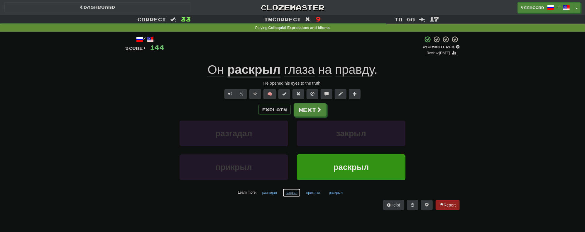
click at [290, 193] on button "закрыл" at bounding box center [291, 193] width 18 height 9
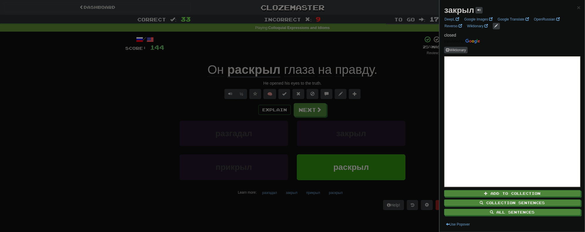
click at [288, 206] on div at bounding box center [292, 116] width 585 height 232
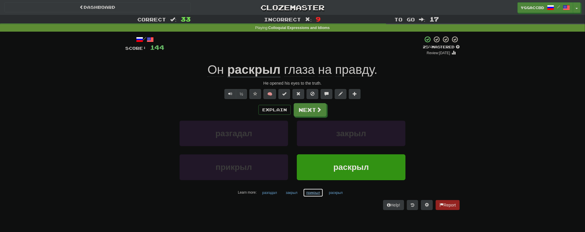
click at [312, 193] on button "прикрыл" at bounding box center [313, 193] width 20 height 9
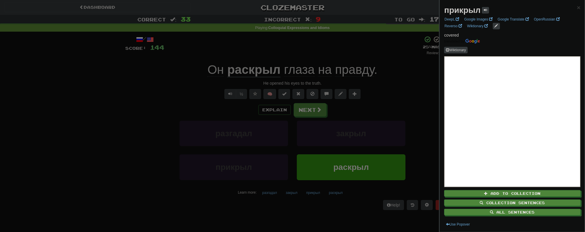
click at [299, 206] on div at bounding box center [292, 116] width 585 height 232
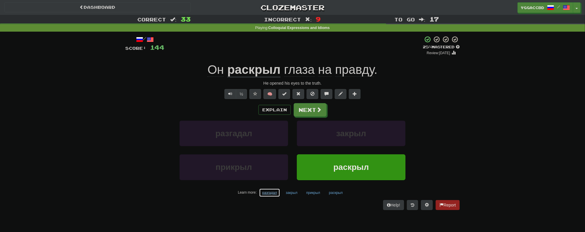
click at [266, 193] on button "разгадал" at bounding box center [269, 193] width 21 height 9
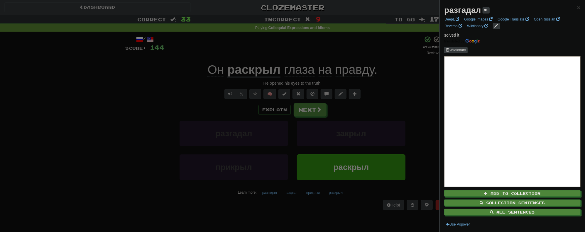
click at [134, 123] on div at bounding box center [292, 116] width 585 height 232
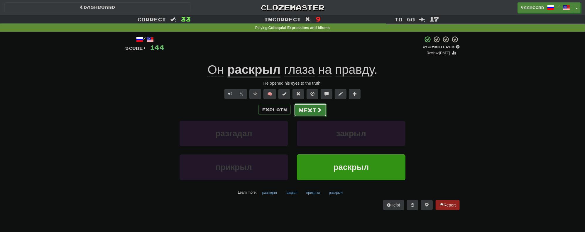
click at [302, 111] on button "Next" at bounding box center [310, 109] width 33 height 13
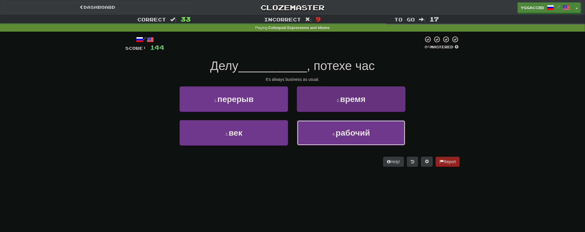
click at [342, 128] on span "рабочий" at bounding box center [352, 132] width 34 height 9
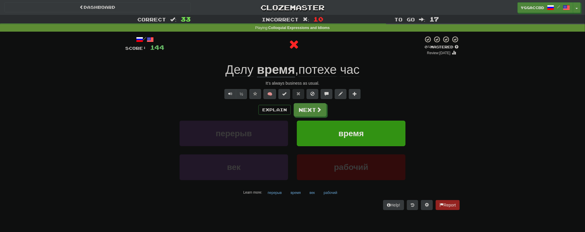
click at [266, 71] on u "время" at bounding box center [276, 70] width 38 height 15
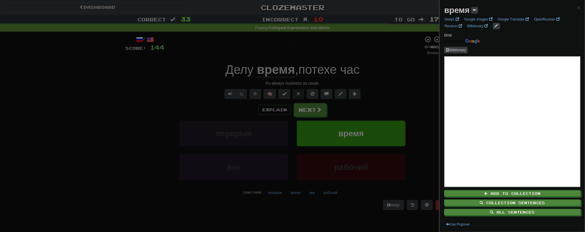
click at [389, 70] on div at bounding box center [292, 116] width 585 height 232
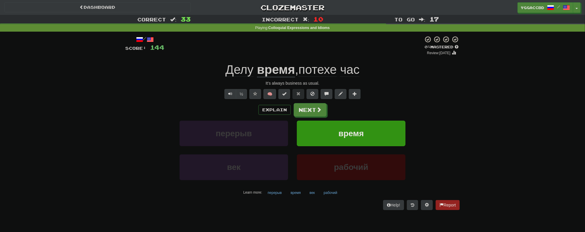
click at [320, 67] on span "потехе" at bounding box center [317, 70] width 38 height 14
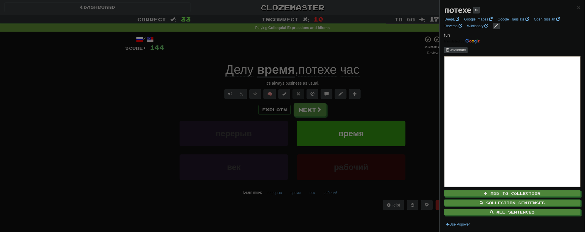
click at [383, 72] on div at bounding box center [292, 116] width 585 height 232
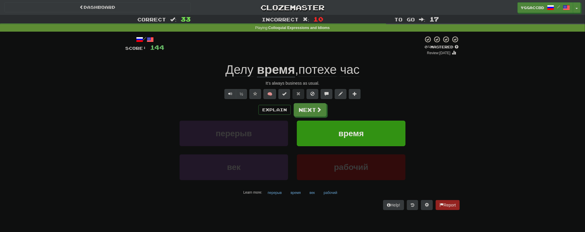
click at [346, 70] on span "час" at bounding box center [349, 70] width 19 height 14
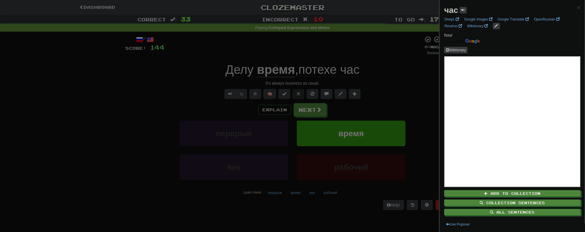
click at [403, 74] on div at bounding box center [292, 116] width 585 height 232
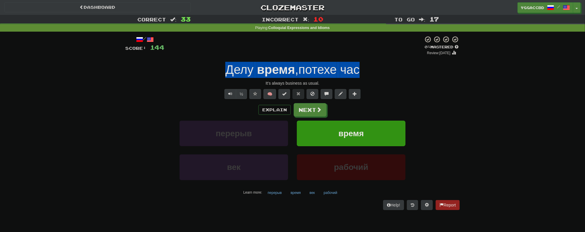
drag, startPoint x: 216, startPoint y: 69, endPoint x: 374, endPoint y: 74, distance: 157.8
click at [374, 74] on div "Делу время , потехе час" at bounding box center [292, 70] width 334 height 16
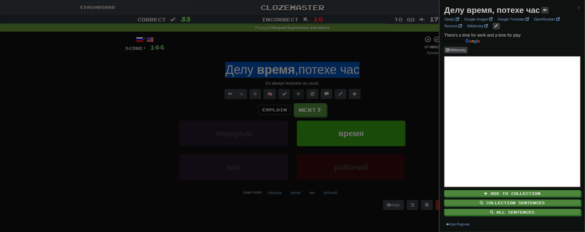
copy div "Делу время , потехе час"
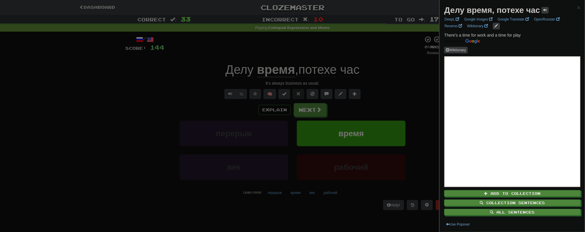
drag, startPoint x: 86, startPoint y: 127, endPoint x: 138, endPoint y: 121, distance: 53.1
click at [86, 127] on div at bounding box center [292, 116] width 585 height 232
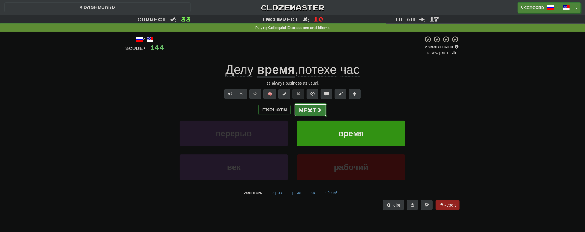
click at [313, 108] on button "Next" at bounding box center [310, 109] width 33 height 13
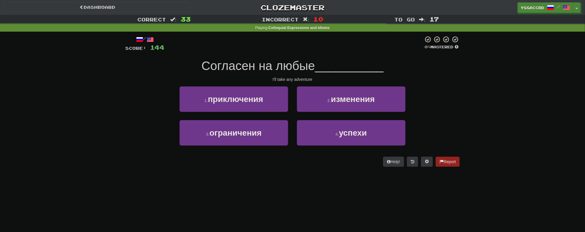
click at [281, 68] on span "Согласен на любые" at bounding box center [257, 66] width 113 height 14
click at [279, 103] on button "1 . приключения" at bounding box center [233, 99] width 108 height 26
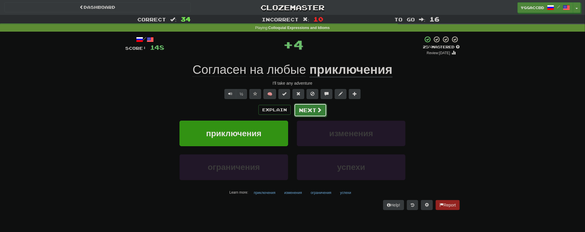
click at [315, 112] on button "Next" at bounding box center [310, 109] width 33 height 13
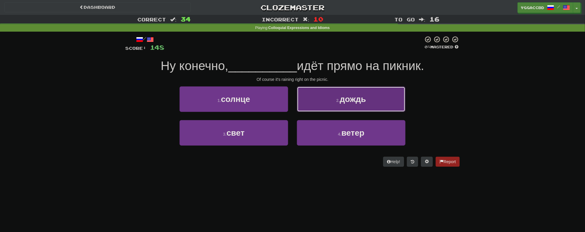
click at [332, 103] on button "2 . дождь" at bounding box center [351, 99] width 108 height 26
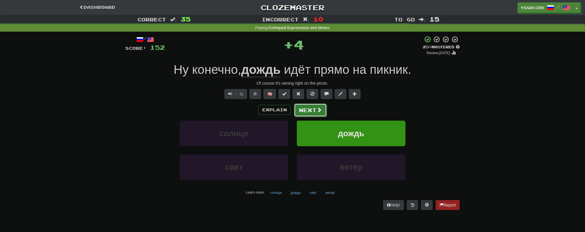
click at [310, 110] on button "Next" at bounding box center [310, 109] width 33 height 13
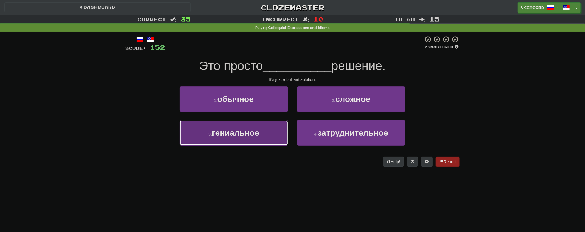
click at [265, 134] on button "3 . гениальное" at bounding box center [233, 133] width 108 height 26
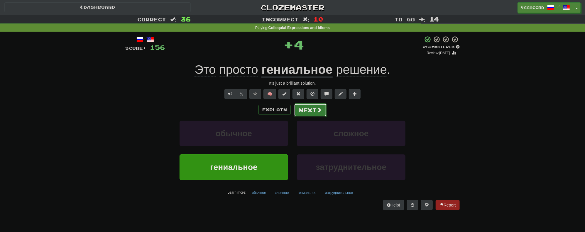
click at [308, 110] on button "Next" at bounding box center [310, 109] width 33 height 13
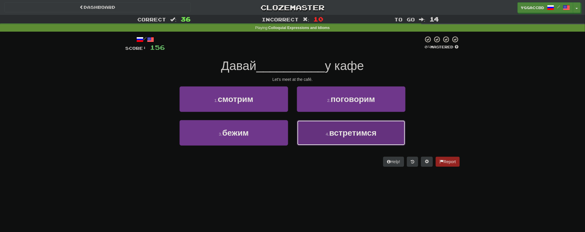
click at [335, 136] on span "встретимся" at bounding box center [352, 132] width 47 height 9
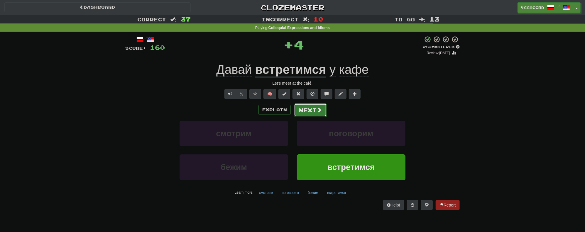
click at [300, 109] on button "Next" at bounding box center [310, 109] width 33 height 13
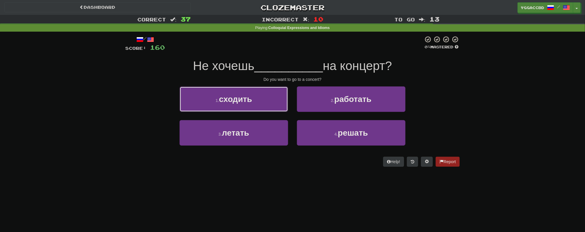
click at [261, 99] on button "1 . сходить" at bounding box center [233, 99] width 108 height 26
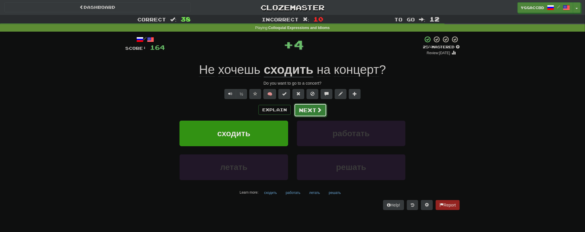
click at [304, 108] on button "Next" at bounding box center [310, 109] width 33 height 13
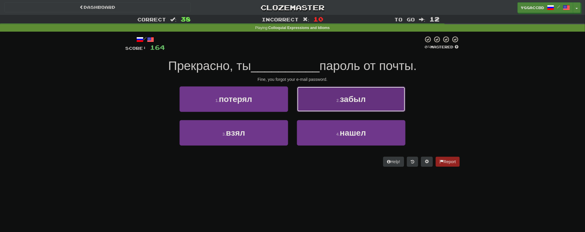
click at [331, 104] on button "2 . забыл" at bounding box center [351, 99] width 108 height 26
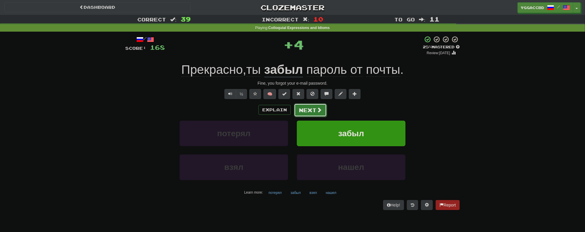
click at [311, 112] on button "Next" at bounding box center [310, 109] width 33 height 13
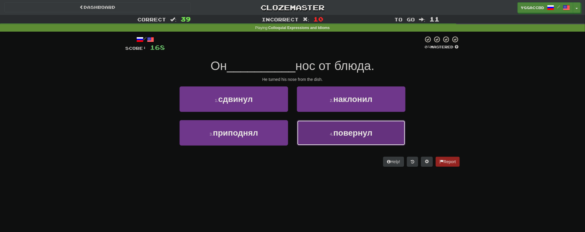
click at [341, 136] on span "повернул" at bounding box center [352, 132] width 39 height 9
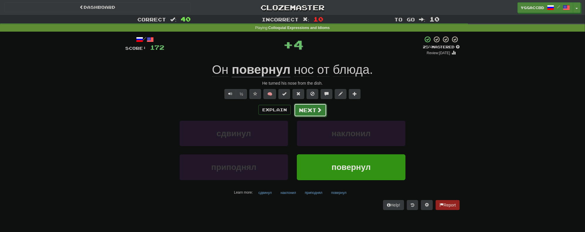
click at [303, 107] on button "Next" at bounding box center [310, 109] width 33 height 13
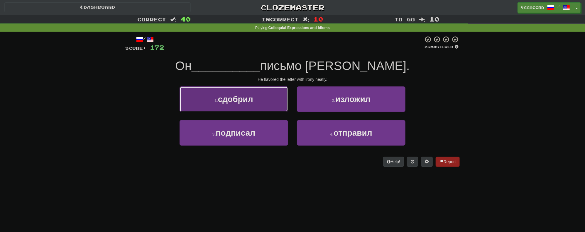
click at [271, 99] on button "1 . сдобрил" at bounding box center [233, 99] width 108 height 26
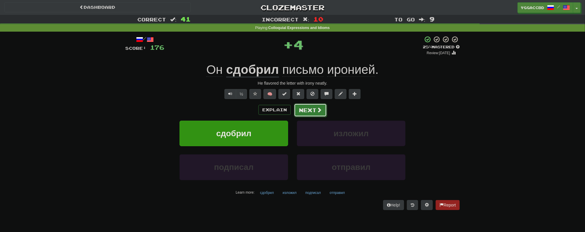
click at [313, 105] on button "Next" at bounding box center [310, 109] width 33 height 13
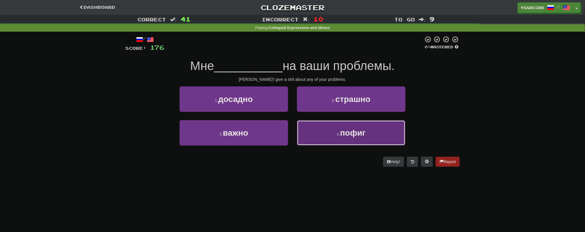
click at [341, 140] on button "4 . пофиг" at bounding box center [351, 133] width 108 height 26
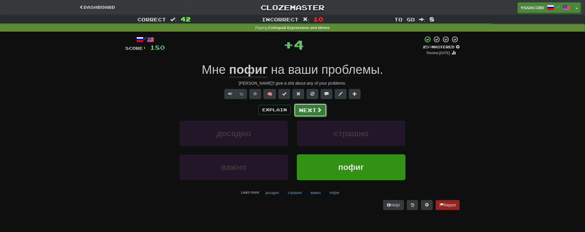
click at [305, 111] on button "Next" at bounding box center [310, 109] width 33 height 13
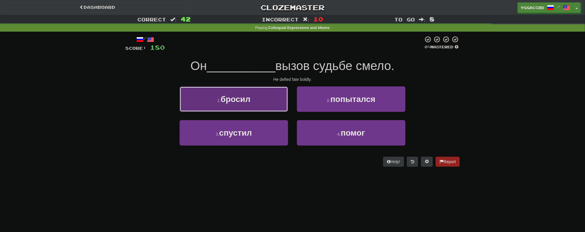
click at [281, 107] on button "1 . бросил" at bounding box center [233, 99] width 108 height 26
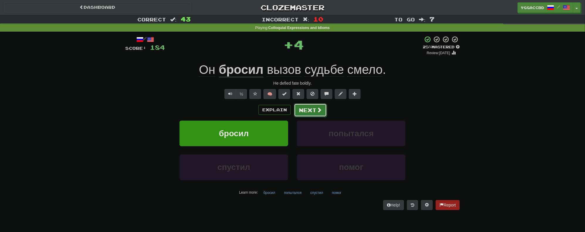
click at [313, 109] on button "Next" at bounding box center [310, 109] width 33 height 13
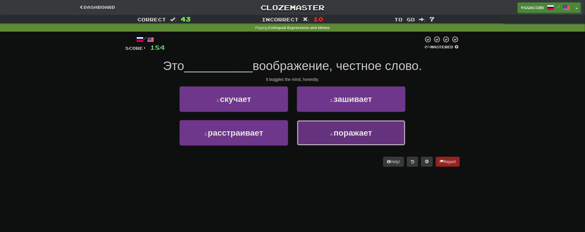
click at [337, 134] on span "поражает" at bounding box center [352, 132] width 38 height 9
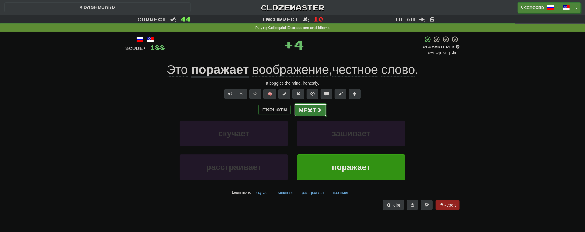
click at [315, 108] on button "Next" at bounding box center [310, 109] width 33 height 13
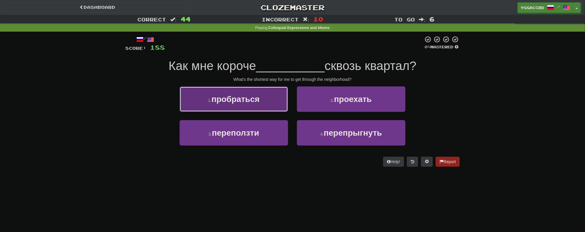
click at [264, 97] on button "1 . пробраться" at bounding box center [233, 99] width 108 height 26
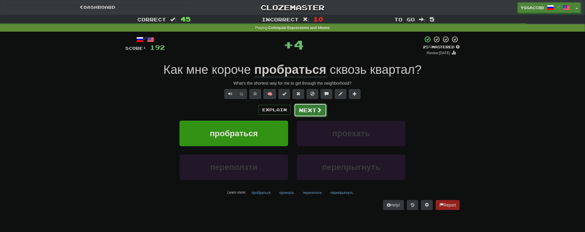
click at [321, 109] on span at bounding box center [318, 109] width 5 height 5
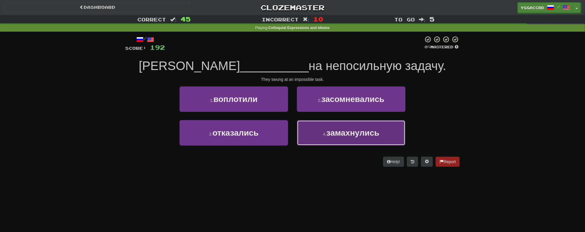
click at [356, 131] on span "замахнулись" at bounding box center [352, 132] width 53 height 9
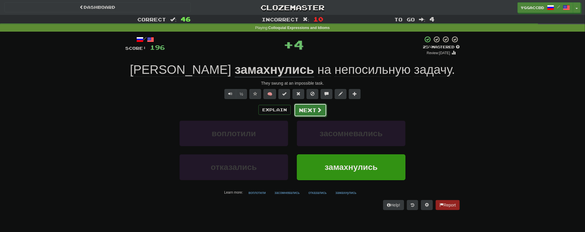
click at [307, 110] on button "Next" at bounding box center [310, 109] width 33 height 13
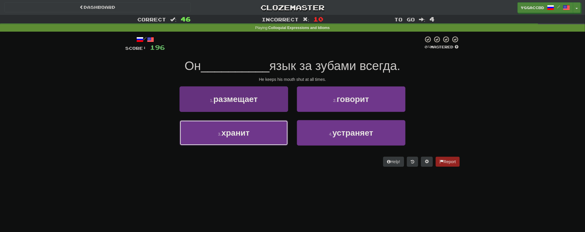
click at [260, 132] on button "3 . хранит" at bounding box center [233, 133] width 108 height 26
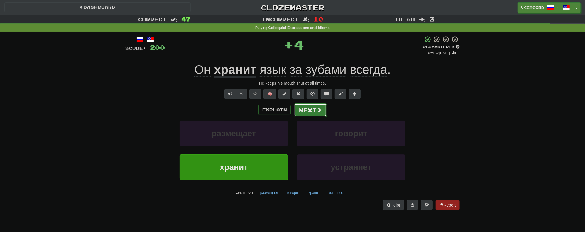
click at [304, 108] on button "Next" at bounding box center [310, 109] width 33 height 13
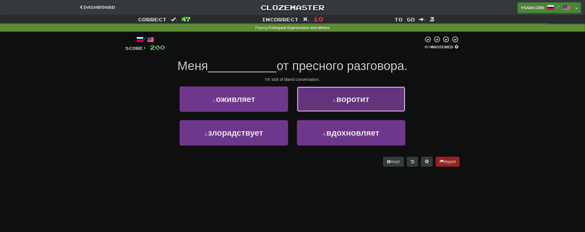
click at [321, 103] on button "2 . воротит" at bounding box center [351, 99] width 108 height 26
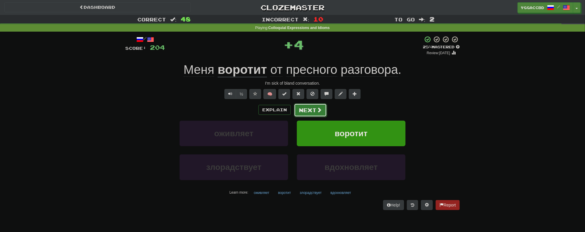
click at [303, 113] on button "Next" at bounding box center [310, 109] width 33 height 13
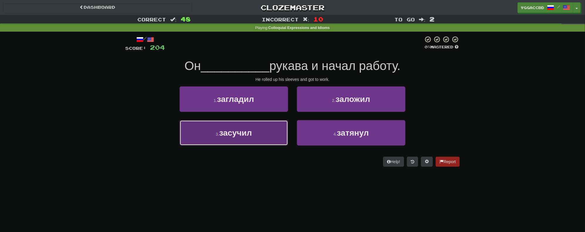
drag, startPoint x: 260, startPoint y: 137, endPoint x: 280, endPoint y: 122, distance: 24.9
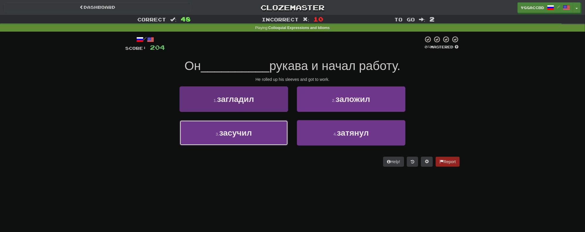
click at [260, 137] on button "3 . засучил" at bounding box center [233, 133] width 108 height 26
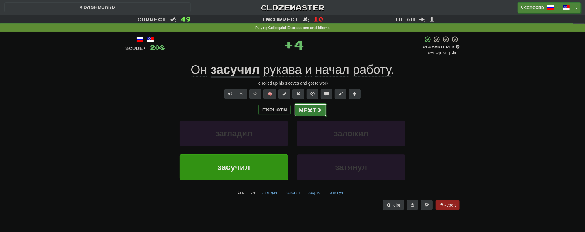
click at [314, 107] on button "Next" at bounding box center [310, 109] width 33 height 13
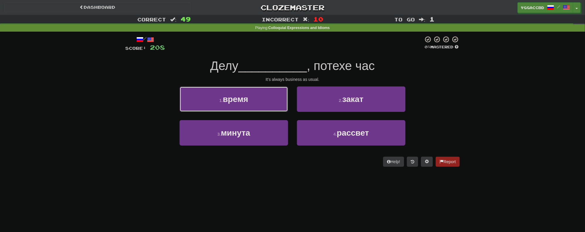
drag, startPoint x: 257, startPoint y: 100, endPoint x: 276, endPoint y: 101, distance: 18.8
click at [257, 100] on button "1 . время" at bounding box center [233, 99] width 108 height 26
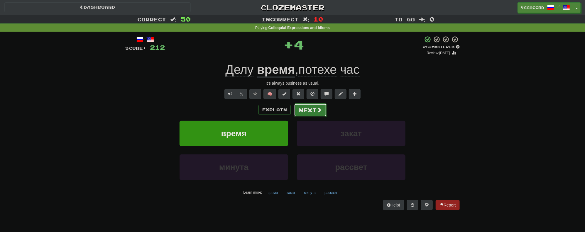
click at [311, 110] on button "Next" at bounding box center [310, 109] width 33 height 13
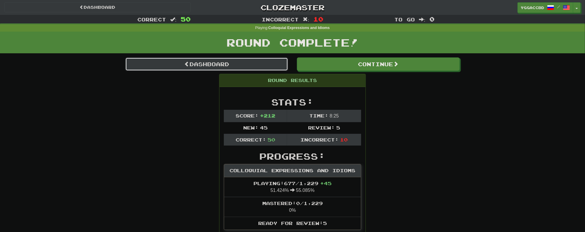
click at [236, 64] on link "Dashboard" at bounding box center [206, 63] width 163 height 13
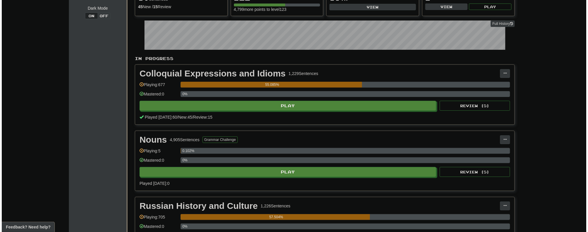
scroll to position [164, 0]
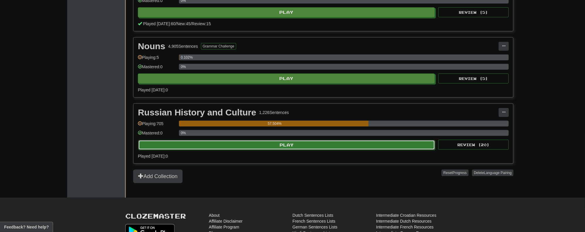
click at [279, 146] on button "Play" at bounding box center [286, 145] width 297 height 10
select select "**"
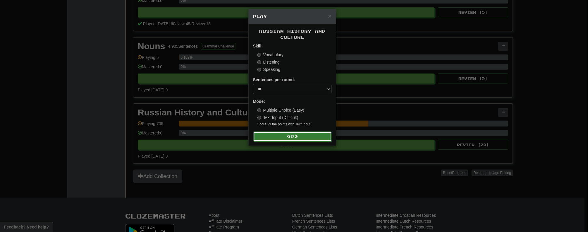
click at [293, 139] on button "Go" at bounding box center [292, 137] width 79 height 10
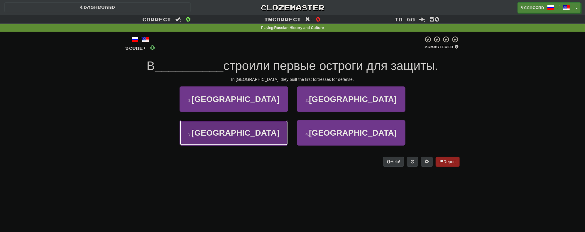
click at [262, 131] on button "3 . Сибири" at bounding box center [233, 133] width 108 height 26
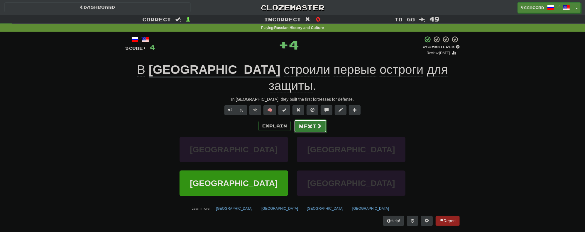
click at [304, 120] on button "Next" at bounding box center [310, 126] width 33 height 13
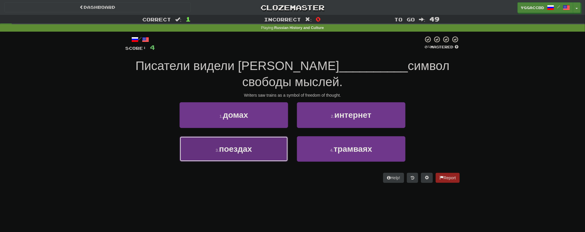
click at [256, 136] on button "3 . поездах" at bounding box center [233, 149] width 108 height 26
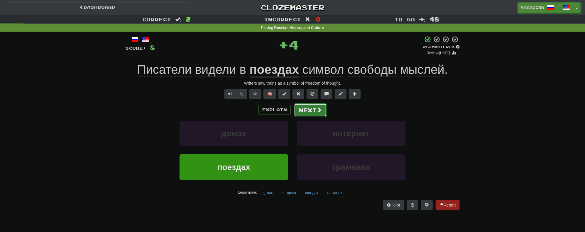
click at [302, 106] on button "Next" at bounding box center [310, 109] width 33 height 13
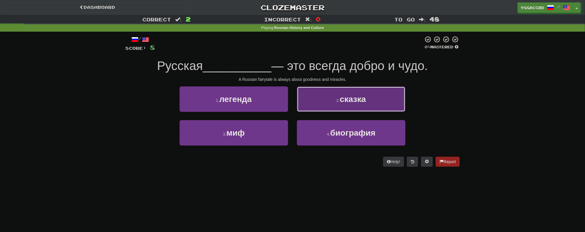
click at [327, 99] on button "2 . сказка" at bounding box center [351, 99] width 108 height 26
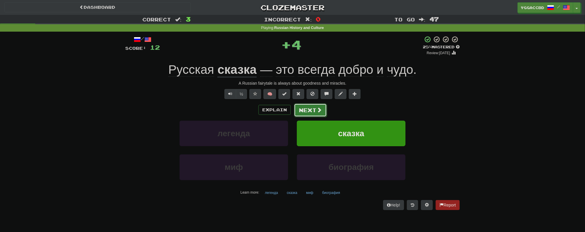
click at [304, 112] on button "Next" at bounding box center [310, 109] width 33 height 13
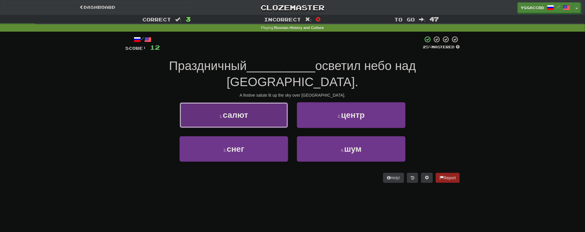
click at [272, 105] on button "1 . салют" at bounding box center [233, 115] width 108 height 26
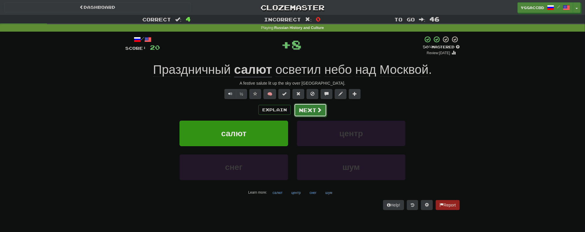
click at [311, 111] on button "Next" at bounding box center [310, 109] width 33 height 13
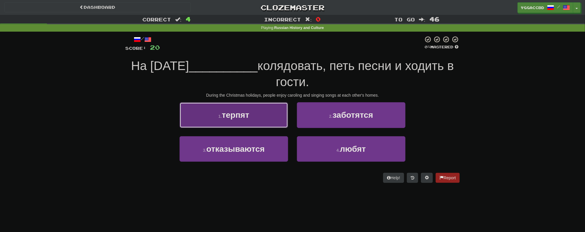
click at [263, 118] on button "1 . терпят" at bounding box center [233, 115] width 108 height 26
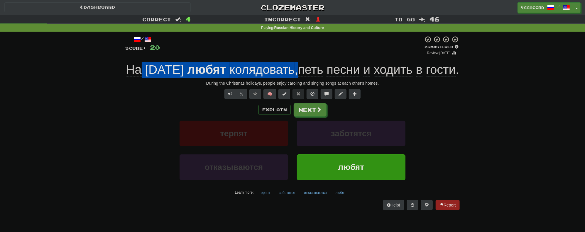
drag, startPoint x: 158, startPoint y: 65, endPoint x: 314, endPoint y: 64, distance: 156.0
click at [314, 64] on div "На Святки любят колядовать , петь песни и ходить в гости ." at bounding box center [292, 70] width 334 height 16
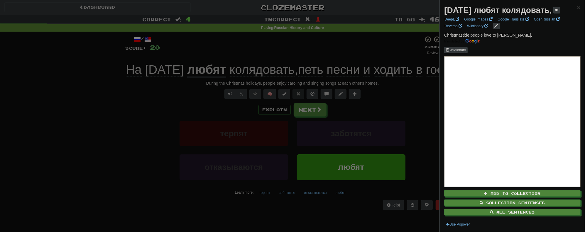
click at [289, 55] on div at bounding box center [292, 116] width 585 height 232
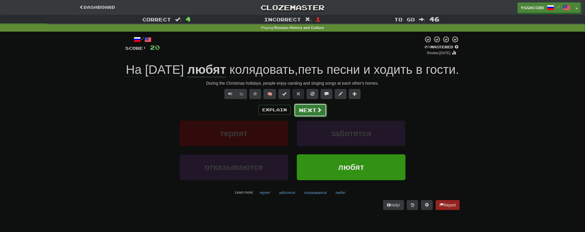
click at [306, 117] on button "Next" at bounding box center [310, 109] width 33 height 13
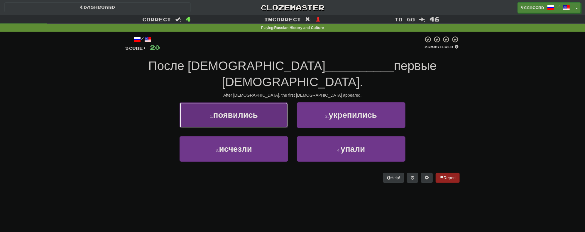
click at [254, 111] on span "появились" at bounding box center [235, 115] width 45 height 9
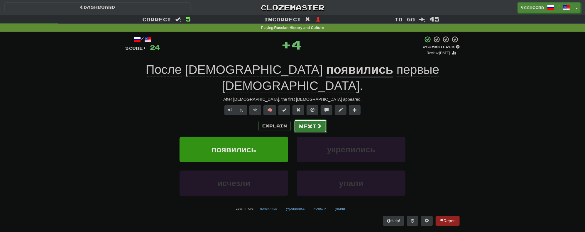
click at [303, 120] on button "Next" at bounding box center [310, 126] width 33 height 13
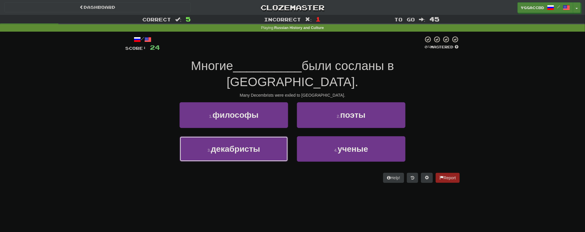
drag, startPoint x: 249, startPoint y: 130, endPoint x: 293, endPoint y: 122, distance: 44.6
click at [250, 145] on span "декабристы" at bounding box center [235, 149] width 49 height 9
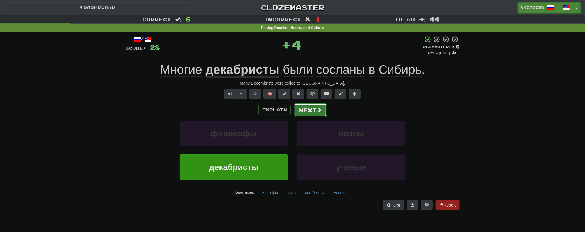
click at [311, 112] on button "Next" at bounding box center [310, 109] width 33 height 13
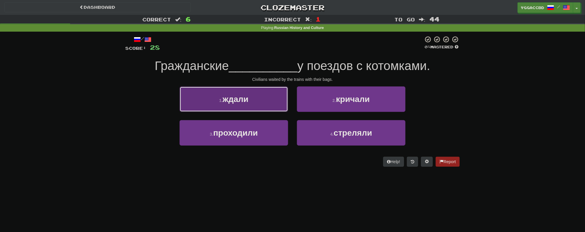
click at [256, 102] on button "1 . ждали" at bounding box center [233, 99] width 108 height 26
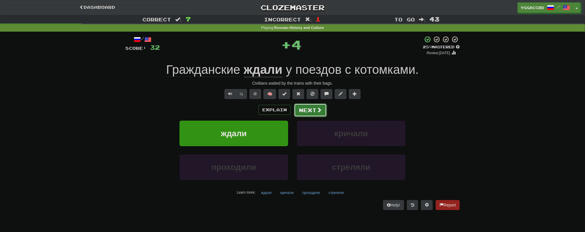
click at [312, 113] on button "Next" at bounding box center [310, 109] width 33 height 13
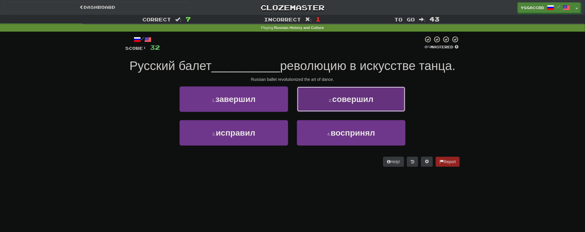
click at [340, 103] on span "совершил" at bounding box center [352, 99] width 41 height 9
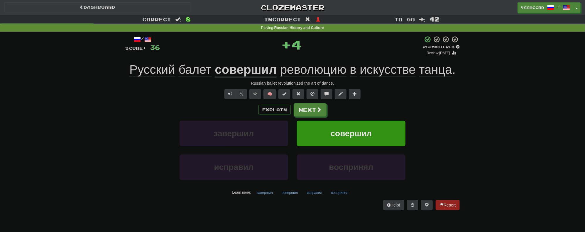
click at [243, 75] on u "совершил" at bounding box center [246, 70] width 62 height 15
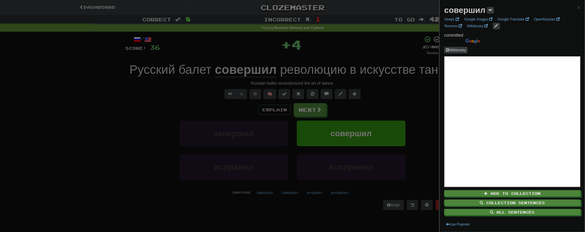
click at [372, 98] on div at bounding box center [292, 116] width 585 height 232
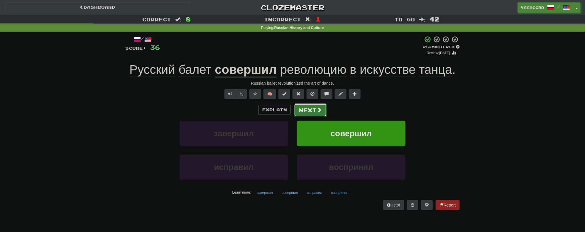
click at [316, 109] on span at bounding box center [318, 109] width 5 height 5
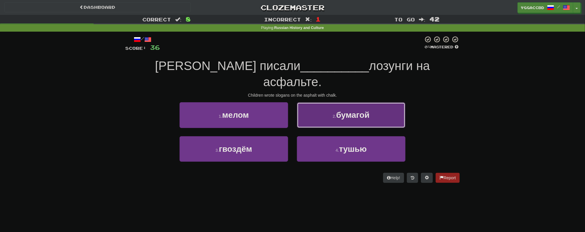
click at [352, 102] on button "2 . бумагой" at bounding box center [351, 115] width 108 height 26
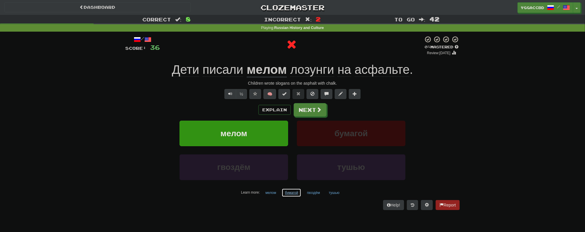
click at [291, 192] on button "бумагой" at bounding box center [291, 193] width 20 height 9
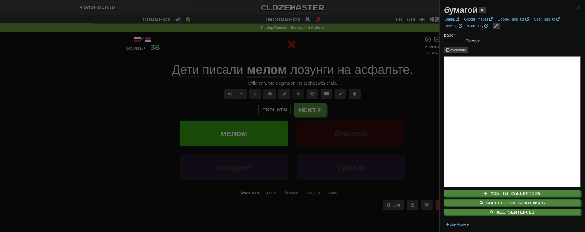
click at [263, 204] on div at bounding box center [292, 116] width 585 height 232
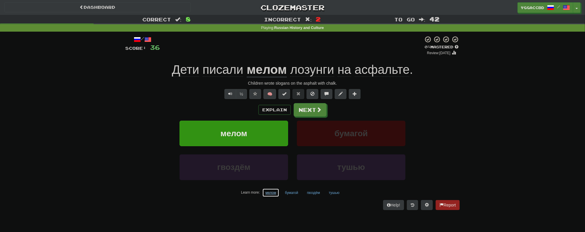
click at [268, 191] on button "мелом" at bounding box center [270, 193] width 17 height 9
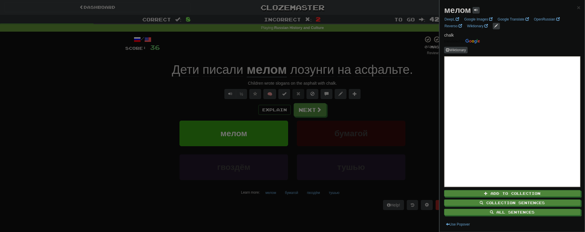
click at [400, 92] on div at bounding box center [292, 116] width 585 height 232
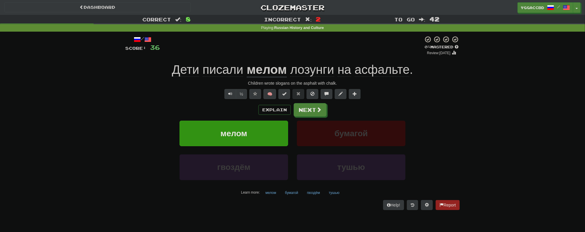
click at [294, 69] on span "лозунги" at bounding box center [312, 70] width 44 height 14
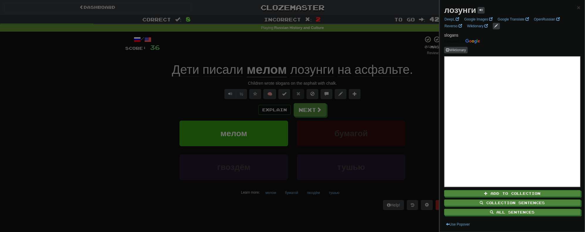
click at [324, 46] on div at bounding box center [292, 116] width 585 height 232
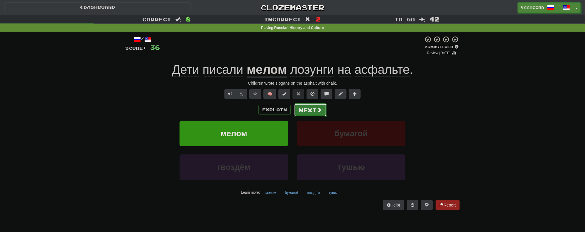
click at [310, 110] on button "Next" at bounding box center [310, 109] width 33 height 13
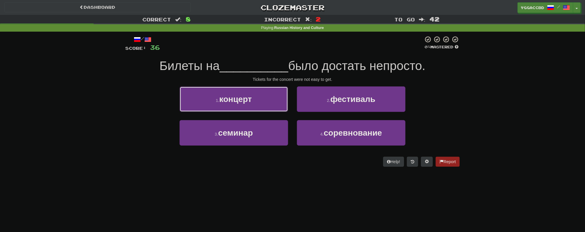
click at [257, 103] on button "1 . концерт" at bounding box center [233, 99] width 108 height 26
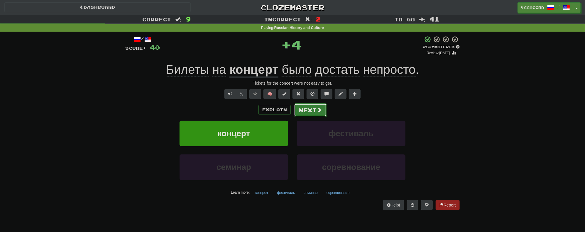
click at [316, 109] on span at bounding box center [318, 109] width 5 height 5
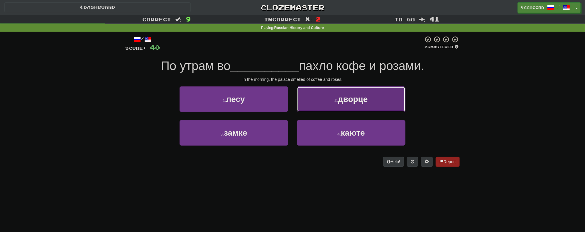
click at [325, 104] on button "2 . дворце" at bounding box center [351, 99] width 108 height 26
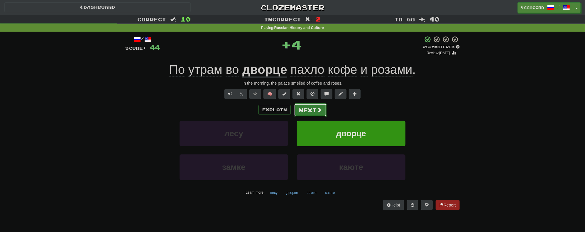
click at [311, 104] on button "Next" at bounding box center [310, 109] width 33 height 13
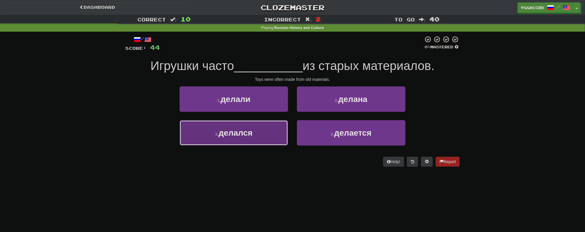
click at [250, 135] on span "делался" at bounding box center [235, 132] width 34 height 9
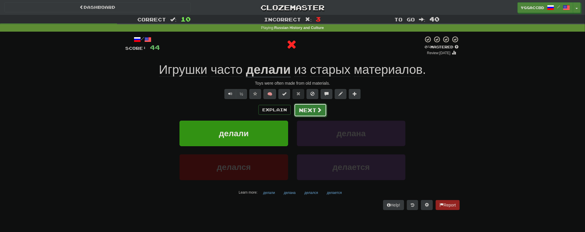
click at [294, 110] on button "Next" at bounding box center [310, 109] width 33 height 13
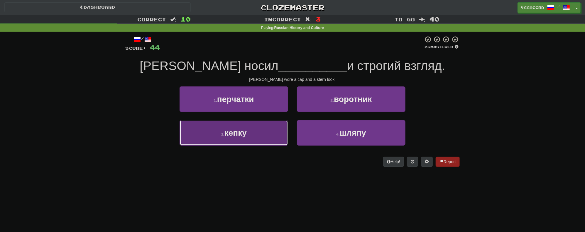
drag, startPoint x: 241, startPoint y: 132, endPoint x: 249, endPoint y: 127, distance: 9.2
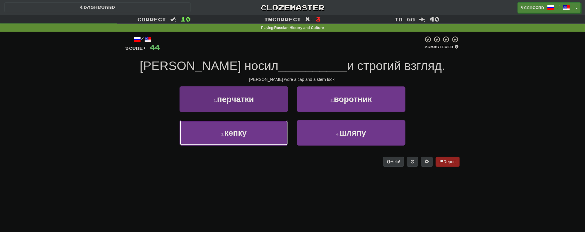
click at [242, 132] on span "кепку" at bounding box center [235, 132] width 22 height 9
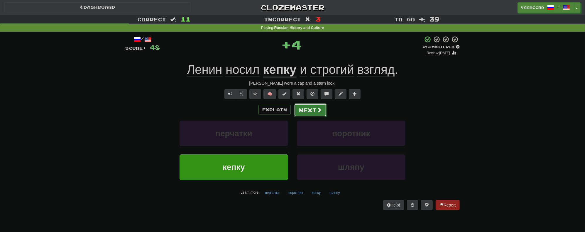
click at [315, 108] on button "Next" at bounding box center [310, 109] width 33 height 13
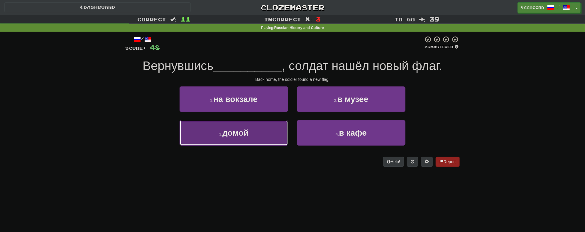
click at [251, 131] on button "3 . домой" at bounding box center [233, 133] width 108 height 26
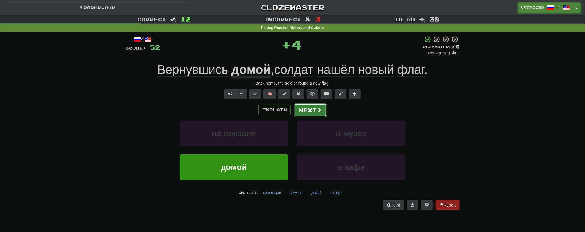
click at [306, 106] on button "Next" at bounding box center [310, 109] width 33 height 13
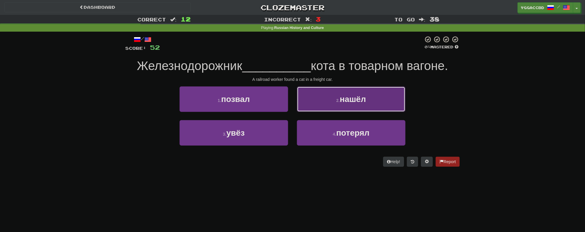
click at [332, 98] on button "2 . нашёл" at bounding box center [351, 99] width 108 height 26
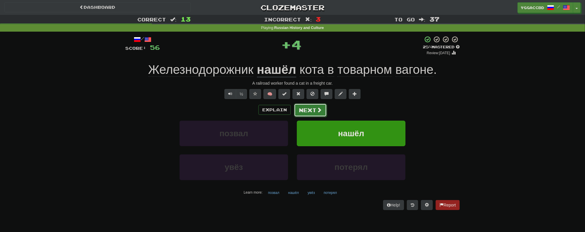
click at [313, 111] on button "Next" at bounding box center [310, 109] width 33 height 13
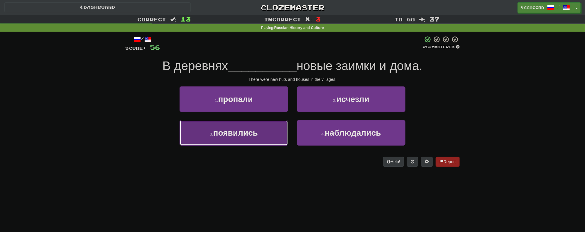
click at [255, 137] on span "появились" at bounding box center [235, 132] width 45 height 9
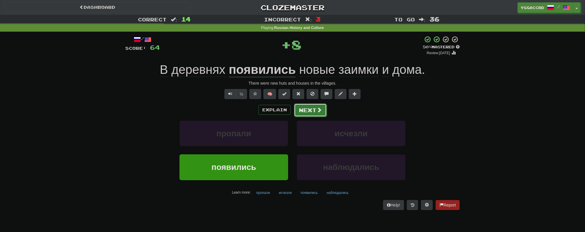
click at [301, 108] on button "Next" at bounding box center [310, 109] width 33 height 13
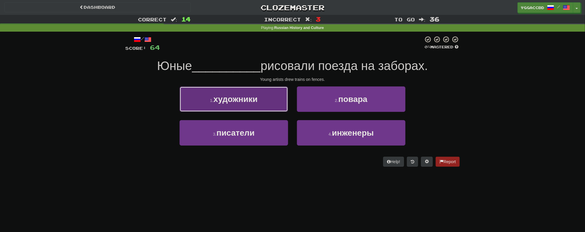
click at [250, 99] on span "художники" at bounding box center [235, 99] width 44 height 9
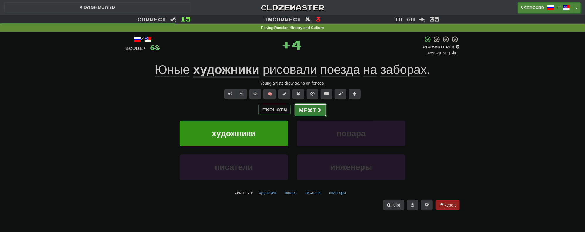
click at [310, 109] on button "Next" at bounding box center [310, 109] width 33 height 13
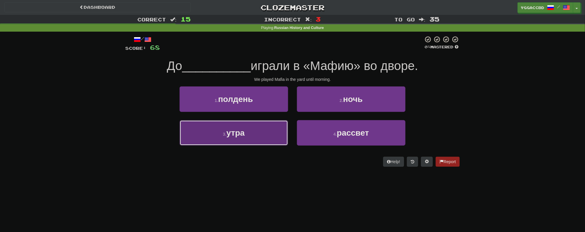
click at [254, 137] on button "3 . утра" at bounding box center [233, 133] width 108 height 26
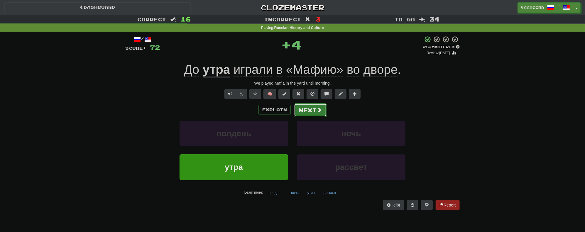
click at [301, 116] on button "Next" at bounding box center [310, 109] width 33 height 13
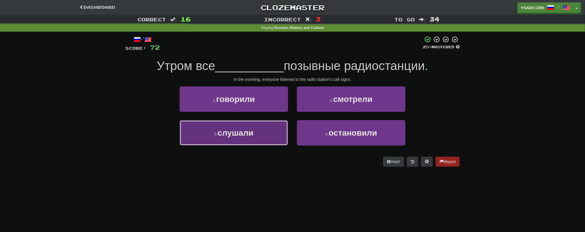
drag, startPoint x: 281, startPoint y: 130, endPoint x: 285, endPoint y: 129, distance: 3.7
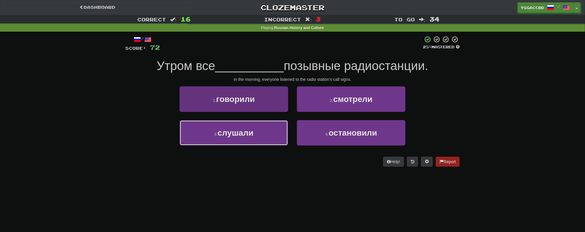
click at [281, 130] on button "3 . слушали" at bounding box center [233, 133] width 108 height 26
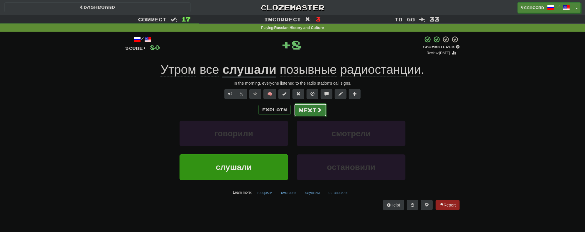
click at [316, 111] on span at bounding box center [318, 109] width 5 height 5
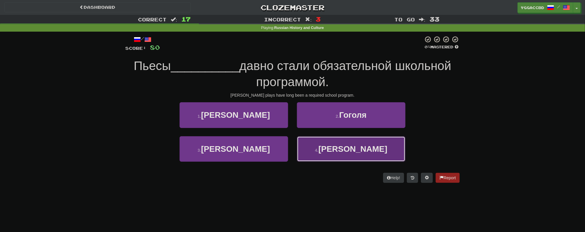
click at [359, 149] on span "Чехова" at bounding box center [352, 149] width 69 height 9
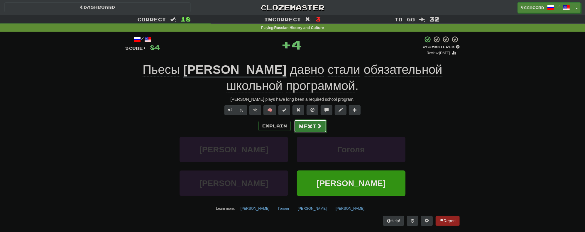
click at [310, 122] on button "Next" at bounding box center [310, 126] width 33 height 13
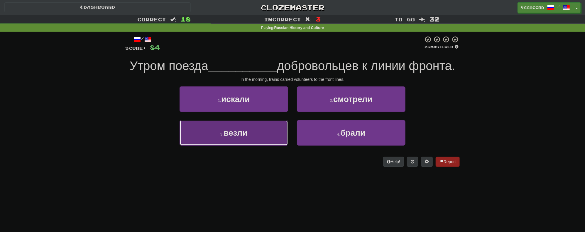
click at [276, 136] on button "3 . везли" at bounding box center [233, 133] width 108 height 26
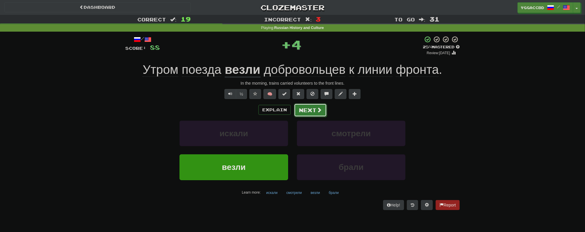
click at [308, 113] on button "Next" at bounding box center [310, 109] width 33 height 13
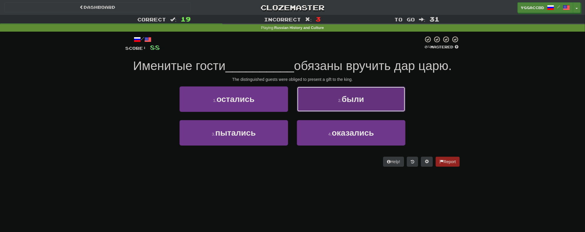
click at [336, 103] on button "2 . были" at bounding box center [351, 99] width 108 height 26
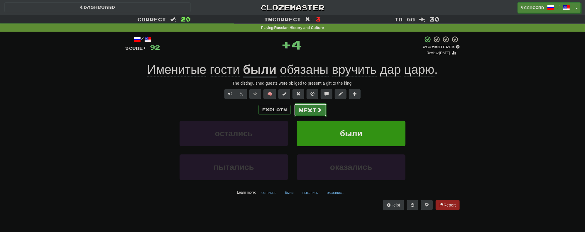
click at [316, 115] on button "Next" at bounding box center [310, 109] width 33 height 13
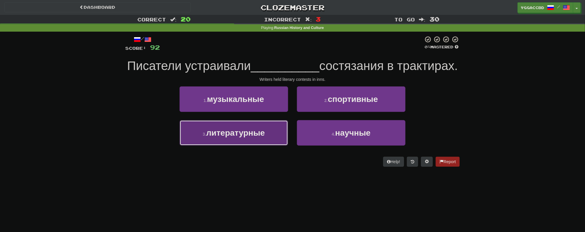
drag, startPoint x: 273, startPoint y: 145, endPoint x: 285, endPoint y: 133, distance: 17.0
click at [275, 144] on button "3 . литературные" at bounding box center [233, 133] width 108 height 26
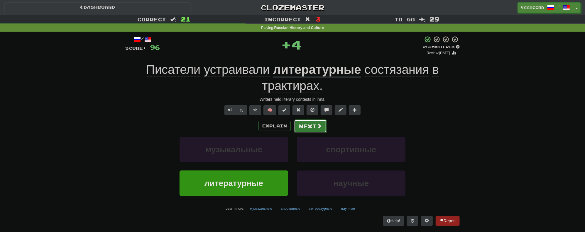
click at [317, 122] on button "Next" at bounding box center [310, 126] width 33 height 13
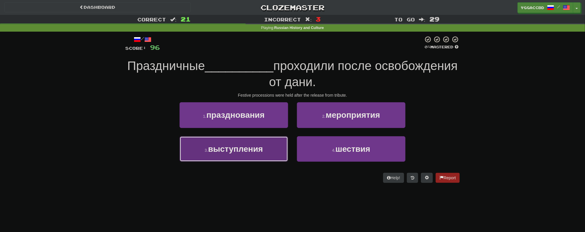
click at [263, 150] on span "выступления" at bounding box center [235, 149] width 55 height 9
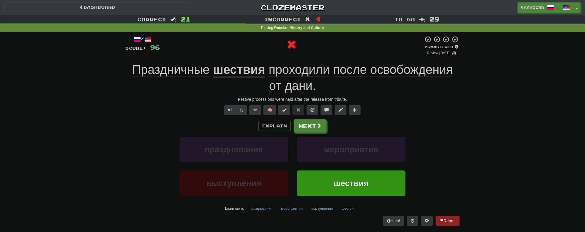
click at [237, 71] on u "шествия" at bounding box center [239, 70] width 52 height 15
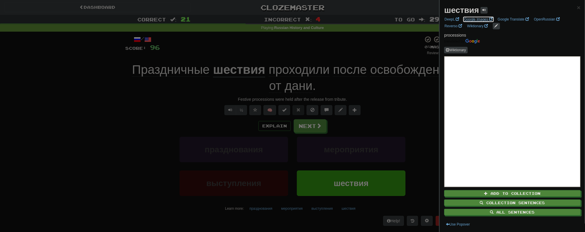
click at [477, 22] on link "Google Images" at bounding box center [478, 19] width 32 height 6
click at [322, 131] on div at bounding box center [292, 116] width 585 height 232
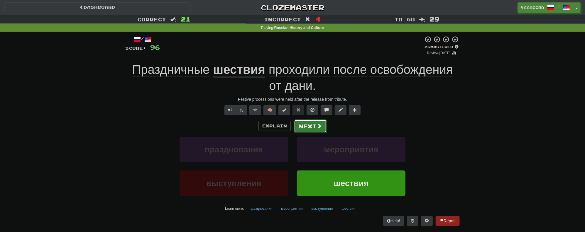
click at [318, 129] on button "Next" at bounding box center [310, 126] width 33 height 13
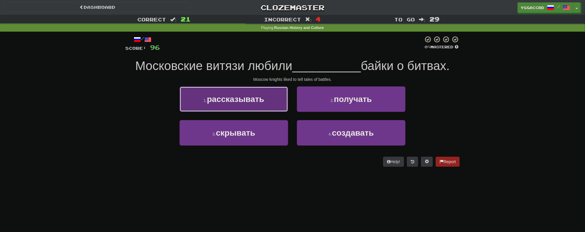
click at [244, 97] on span "рассказывать" at bounding box center [235, 99] width 57 height 9
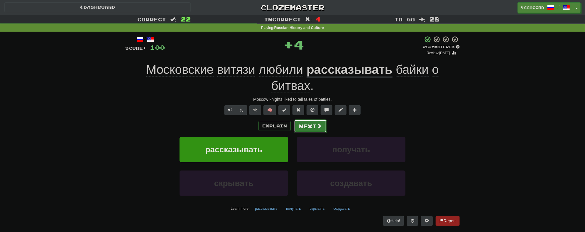
click at [323, 126] on button "Next" at bounding box center [310, 126] width 33 height 13
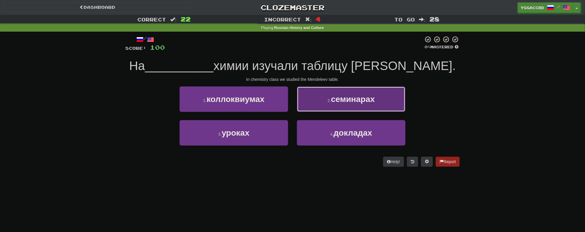
click at [310, 107] on button "2 . семинарах" at bounding box center [351, 99] width 108 height 26
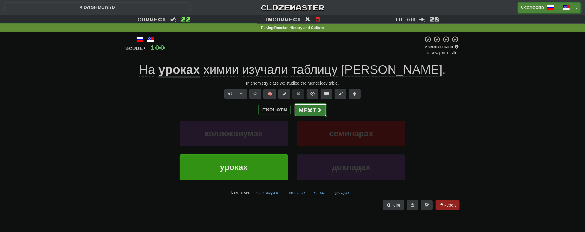
click at [314, 114] on button "Next" at bounding box center [310, 109] width 33 height 13
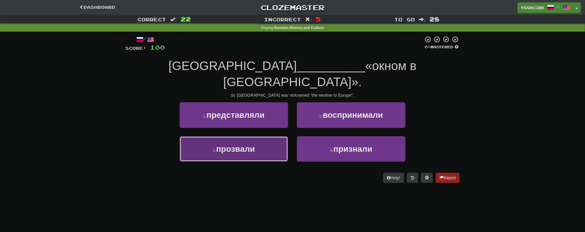
click at [244, 145] on span "прозвали" at bounding box center [235, 149] width 39 height 9
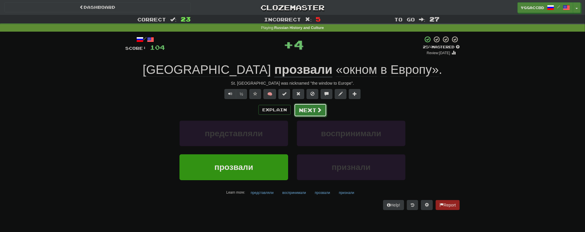
click at [301, 113] on button "Next" at bounding box center [310, 109] width 33 height 13
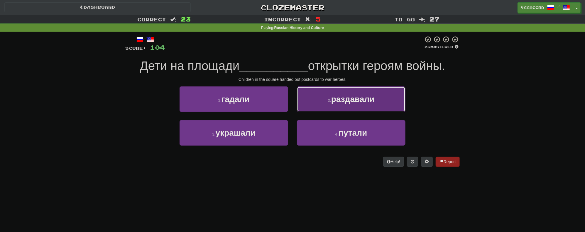
click at [320, 108] on button "2 . раздавали" at bounding box center [351, 99] width 108 height 26
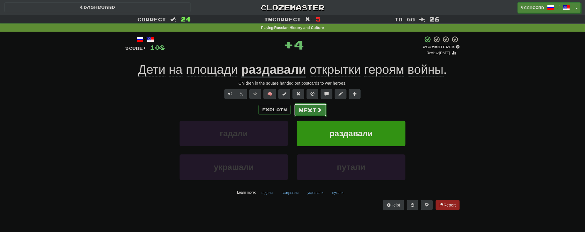
click at [312, 111] on button "Next" at bounding box center [310, 109] width 33 height 13
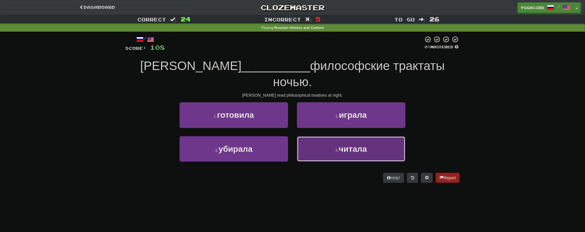
click at [325, 136] on button "4 . читала" at bounding box center [351, 149] width 108 height 26
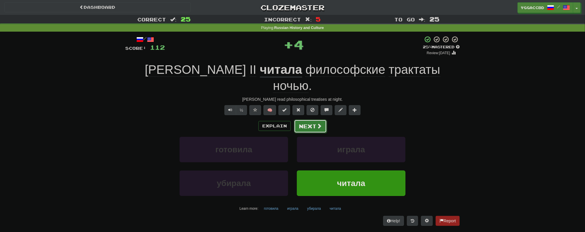
click at [315, 120] on button "Next" at bounding box center [310, 126] width 33 height 13
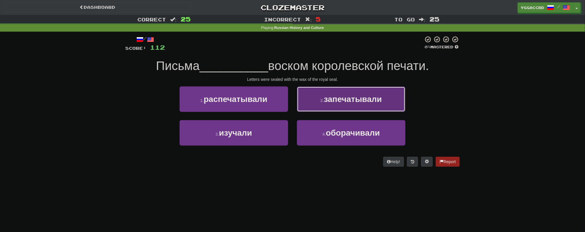
click at [313, 110] on button "2 . запечатывали" at bounding box center [351, 99] width 108 height 26
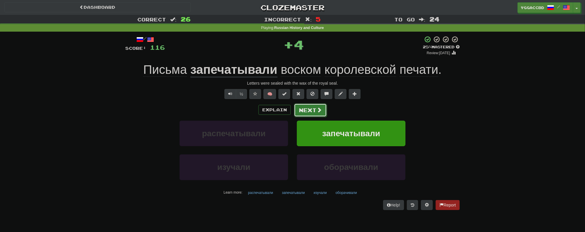
click at [310, 110] on button "Next" at bounding box center [310, 109] width 33 height 13
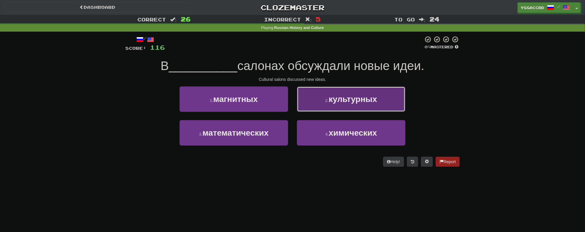
click at [312, 104] on button "2 . культурных" at bounding box center [351, 99] width 108 height 26
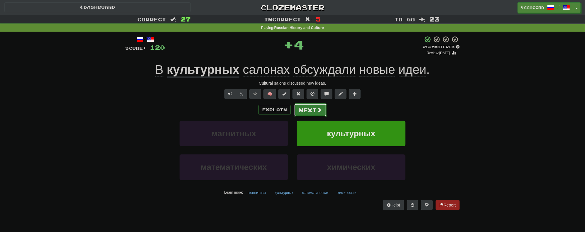
click at [308, 111] on button "Next" at bounding box center [310, 109] width 33 height 13
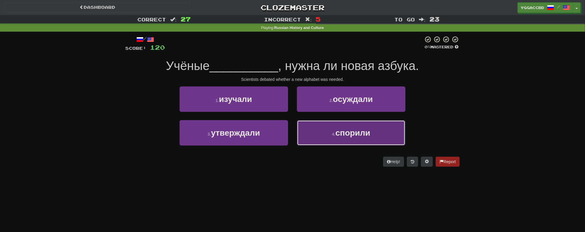
click at [337, 136] on span "спорили" at bounding box center [352, 132] width 35 height 9
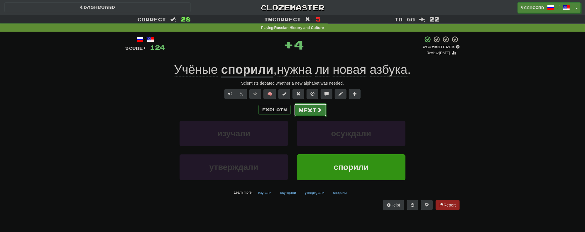
click at [306, 113] on button "Next" at bounding box center [310, 109] width 33 height 13
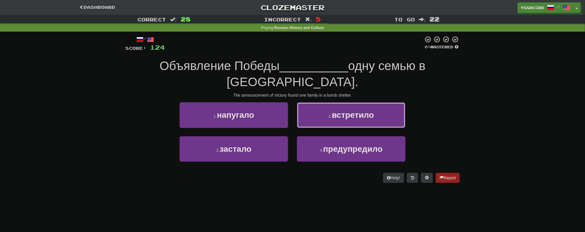
click at [333, 117] on span "встретило" at bounding box center [353, 115] width 42 height 9
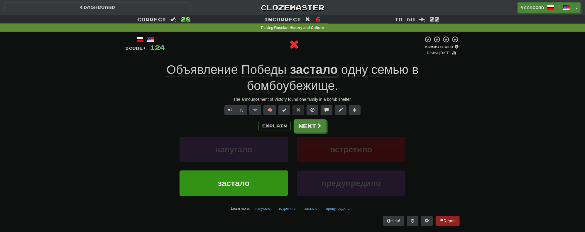
click at [313, 69] on u "застало" at bounding box center [314, 70] width 48 height 15
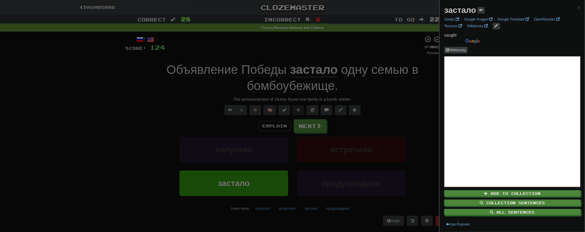
click at [313, 57] on div at bounding box center [292, 116] width 585 height 232
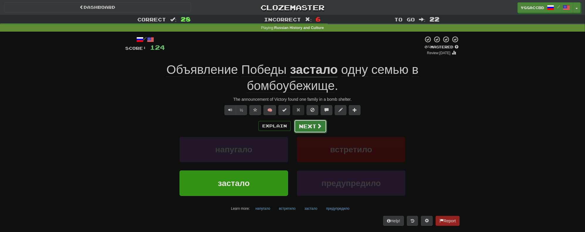
click at [304, 126] on button "Next" at bounding box center [310, 126] width 33 height 13
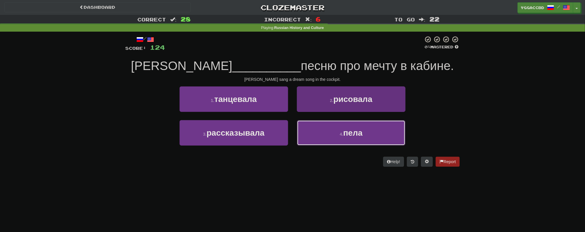
click at [338, 145] on button "4 . пела" at bounding box center [351, 133] width 108 height 26
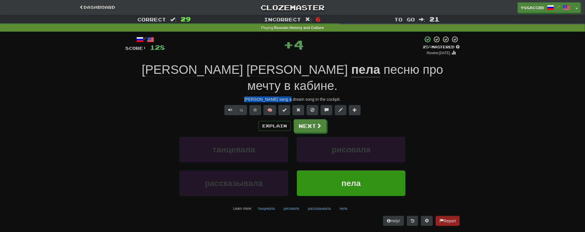
drag, startPoint x: 241, startPoint y: 83, endPoint x: 281, endPoint y: 84, distance: 39.9
click at [281, 96] on div "Valentina Tereshkova sang a dream song in the cockpit." at bounding box center [292, 99] width 334 height 6
copy div "Valentina Tereshkova"
click at [311, 120] on button "Next" at bounding box center [310, 126] width 33 height 13
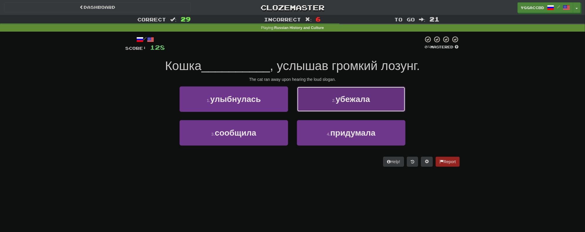
click at [372, 101] on button "2 . убежала" at bounding box center [351, 99] width 108 height 26
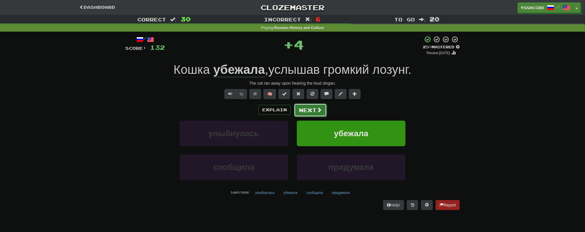
click at [299, 107] on button "Next" at bounding box center [310, 109] width 33 height 13
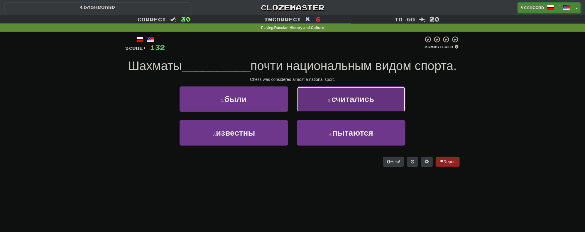
click at [362, 104] on span "считались" at bounding box center [352, 99] width 43 height 9
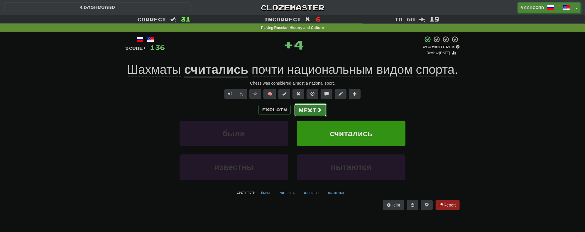
click at [307, 106] on button "Next" at bounding box center [310, 109] width 33 height 13
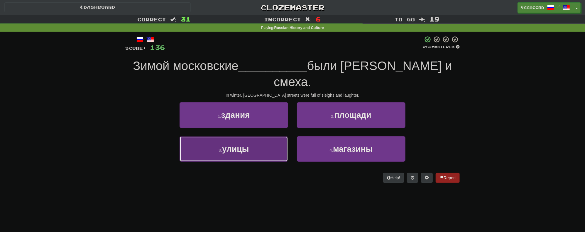
click at [254, 143] on button "3 . улицы" at bounding box center [233, 149] width 108 height 26
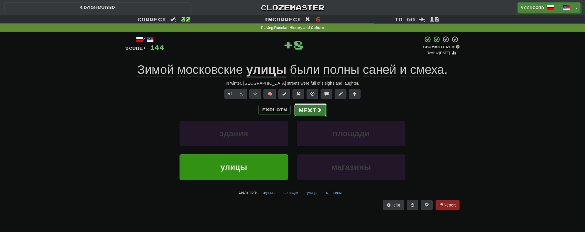
click at [301, 105] on button "Next" at bounding box center [310, 109] width 33 height 13
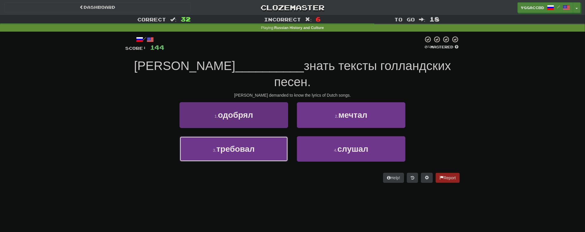
click at [240, 145] on span "требовал" at bounding box center [235, 149] width 38 height 9
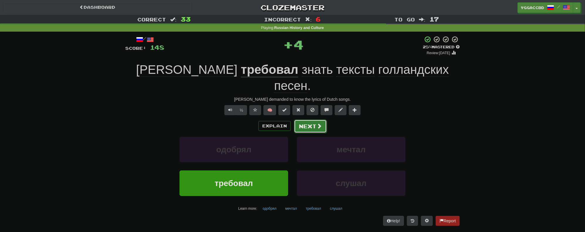
click at [324, 120] on button "Next" at bounding box center [310, 126] width 33 height 13
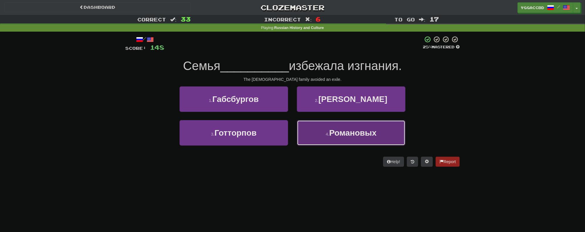
click at [353, 136] on span "Романовых" at bounding box center [352, 132] width 47 height 9
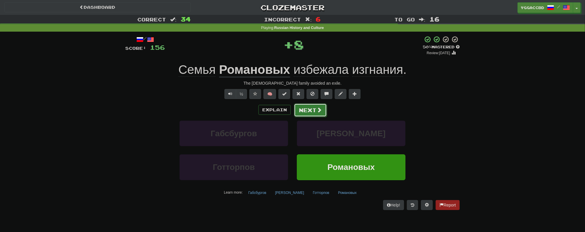
click at [319, 110] on span at bounding box center [318, 109] width 5 height 5
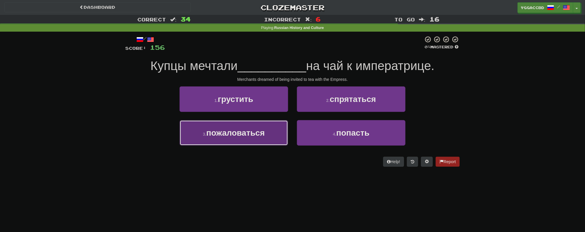
click at [251, 128] on button "3 . пожаловаться" at bounding box center [233, 133] width 108 height 26
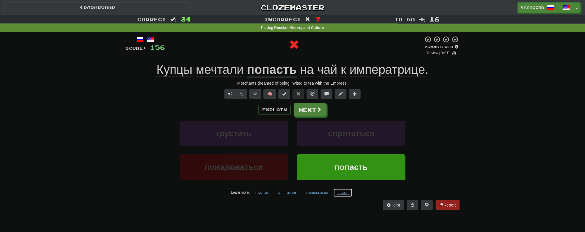
click at [338, 190] on button "попасть" at bounding box center [342, 193] width 19 height 9
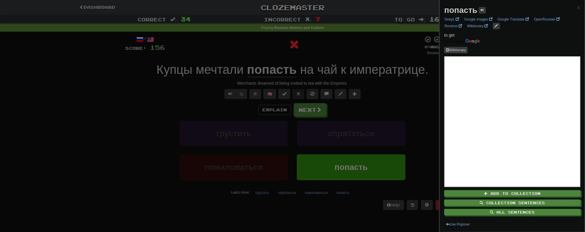
click at [410, 104] on div at bounding box center [292, 116] width 585 height 232
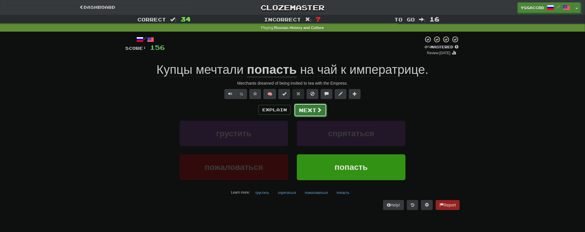
click at [300, 112] on button "Next" at bounding box center [310, 109] width 33 height 13
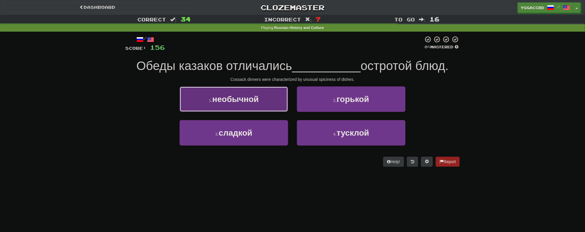
click at [266, 106] on button "1 . необычной" at bounding box center [233, 99] width 108 height 26
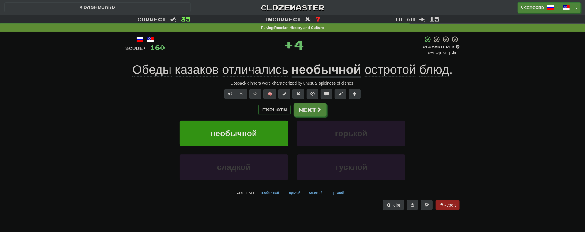
click at [258, 74] on span "отличались" at bounding box center [255, 70] width 66 height 14
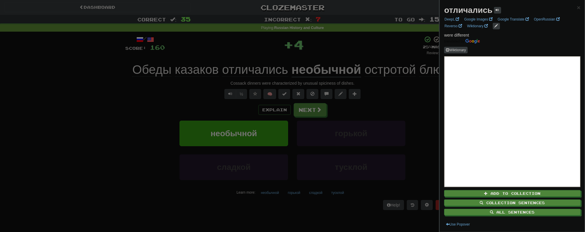
click at [127, 100] on div at bounding box center [292, 116] width 585 height 232
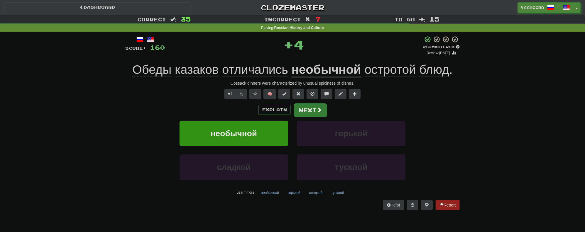
click at [330, 110] on div "Explain Next" at bounding box center [292, 109] width 334 height 13
click at [317, 112] on span at bounding box center [318, 109] width 5 height 5
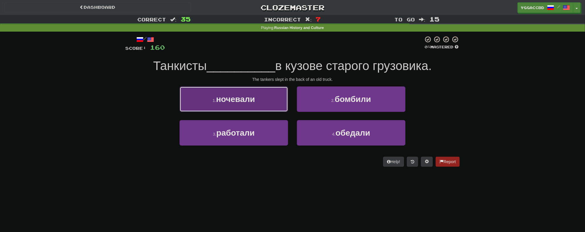
click at [262, 105] on button "1 . ночевали" at bounding box center [233, 99] width 108 height 26
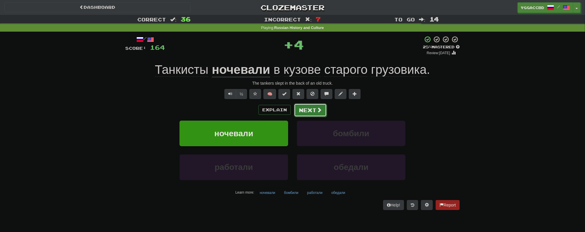
click at [308, 109] on button "Next" at bounding box center [310, 109] width 33 height 13
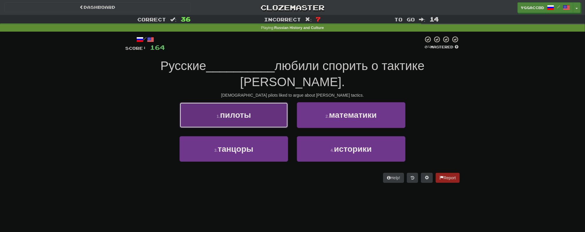
click at [254, 104] on button "1 . пилоты" at bounding box center [233, 115] width 108 height 26
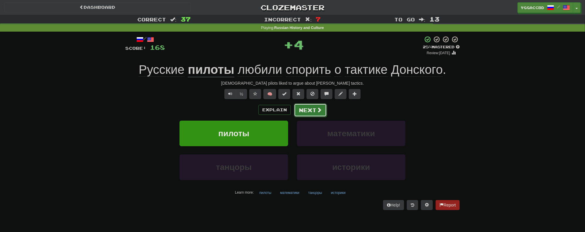
click at [305, 106] on button "Next" at bounding box center [310, 109] width 33 height 13
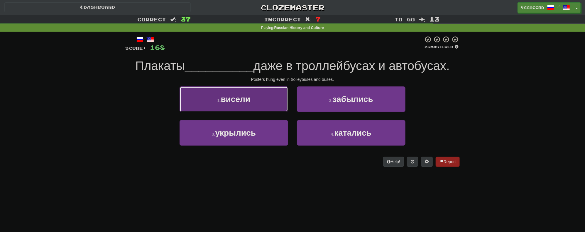
click at [258, 98] on button "1 . висели" at bounding box center [233, 99] width 108 height 26
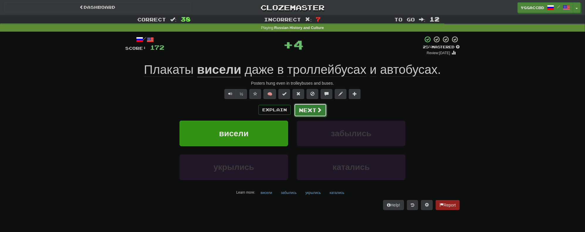
click at [307, 111] on button "Next" at bounding box center [310, 109] width 33 height 13
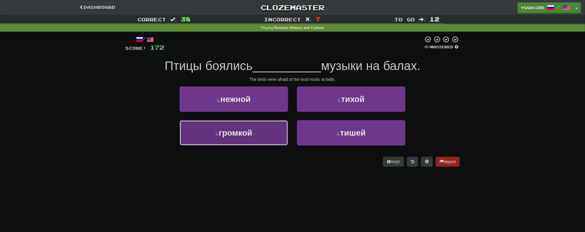
click at [241, 134] on span "громкой" at bounding box center [235, 132] width 33 height 9
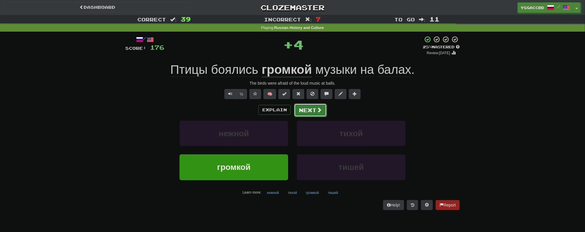
click at [305, 107] on button "Next" at bounding box center [310, 109] width 33 height 13
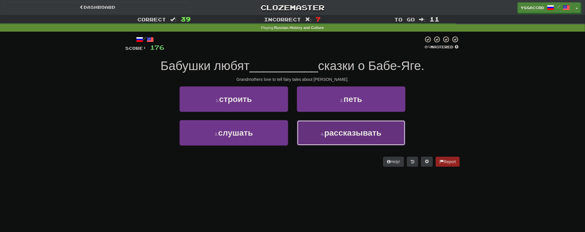
click at [356, 136] on span "рассказывать" at bounding box center [352, 132] width 57 height 9
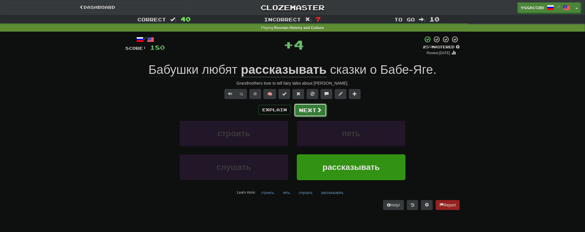
click at [314, 107] on button "Next" at bounding box center [310, 109] width 33 height 13
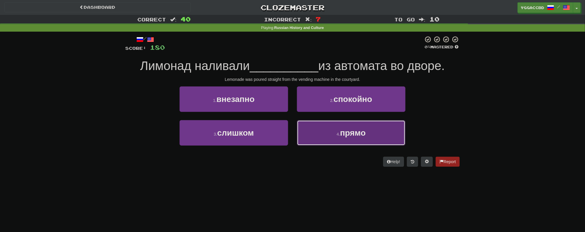
click at [341, 128] on span "прямо" at bounding box center [353, 132] width 26 height 9
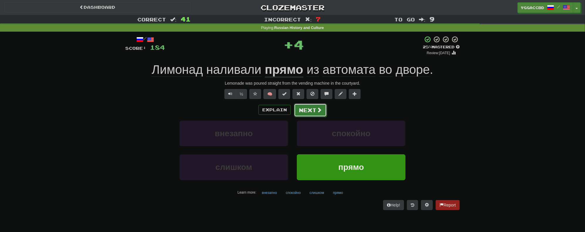
click at [321, 109] on button "Next" at bounding box center [310, 109] width 33 height 13
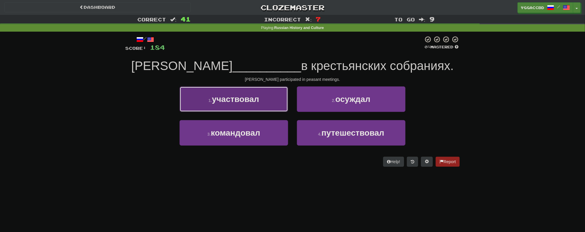
click at [269, 100] on button "1 . участвовал" at bounding box center [233, 99] width 108 height 26
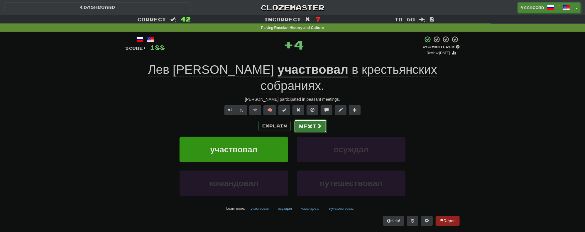
click at [310, 120] on button "Next" at bounding box center [310, 126] width 33 height 13
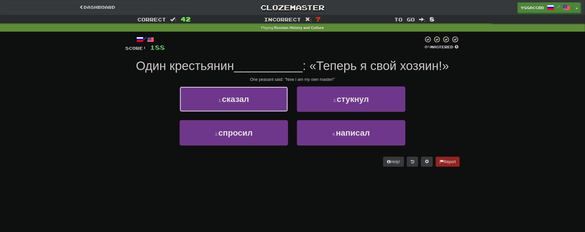
drag, startPoint x: 269, startPoint y: 103, endPoint x: 272, endPoint y: 103, distance: 3.1
click at [269, 103] on button "1 . сказал" at bounding box center [233, 99] width 108 height 26
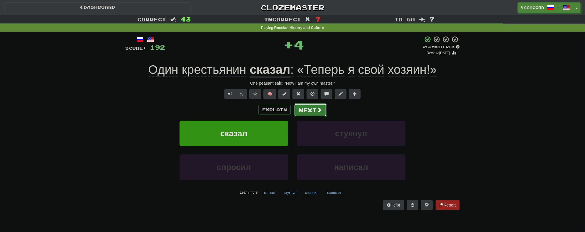
click at [317, 112] on span at bounding box center [318, 109] width 5 height 5
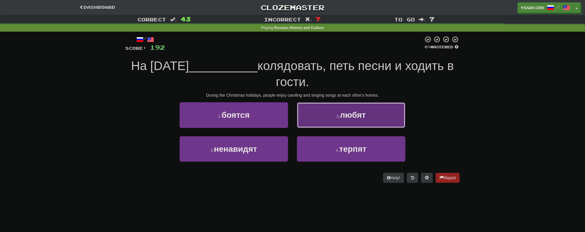
click at [353, 114] on span "любят" at bounding box center [353, 115] width 26 height 9
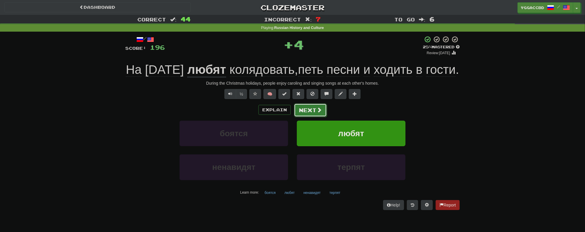
click at [306, 117] on button "Next" at bounding box center [310, 109] width 33 height 13
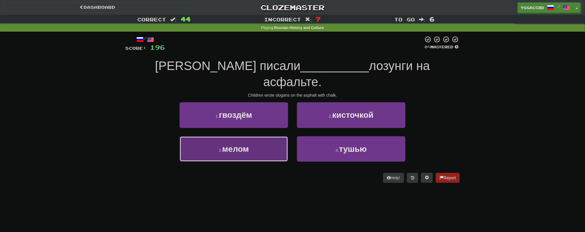
drag, startPoint x: 266, startPoint y: 136, endPoint x: 294, endPoint y: 120, distance: 32.2
click at [267, 136] on button "3 . мелом" at bounding box center [233, 149] width 108 height 26
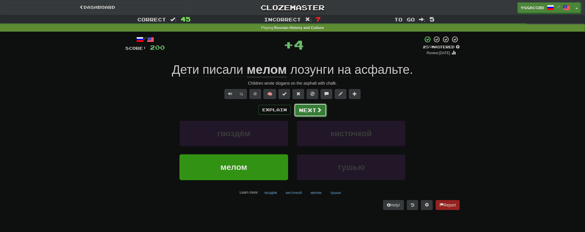
click at [314, 113] on button "Next" at bounding box center [310, 109] width 33 height 13
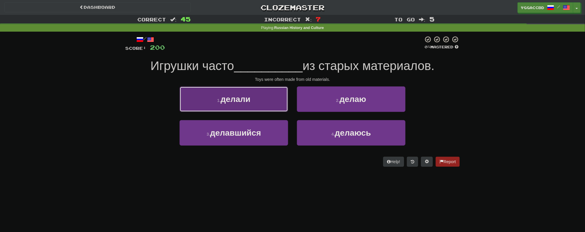
click at [248, 98] on span "делали" at bounding box center [235, 99] width 30 height 9
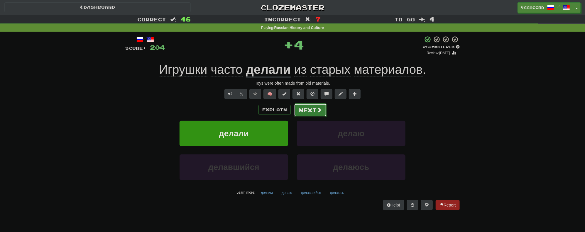
click at [316, 109] on span at bounding box center [318, 109] width 5 height 5
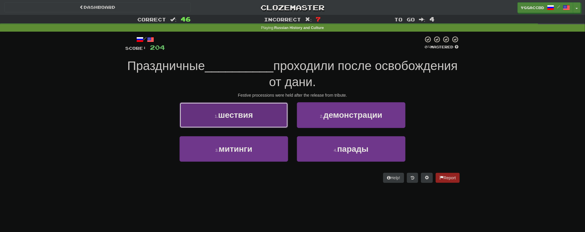
click at [244, 110] on button "1 . шествия" at bounding box center [233, 115] width 108 height 26
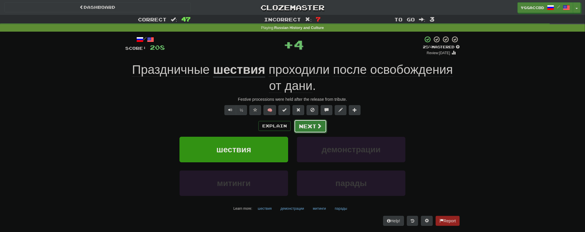
click at [312, 128] on button "Next" at bounding box center [310, 126] width 33 height 13
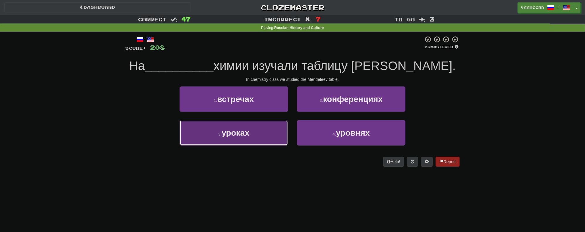
click at [263, 136] on button "3 . уроках" at bounding box center [233, 133] width 108 height 26
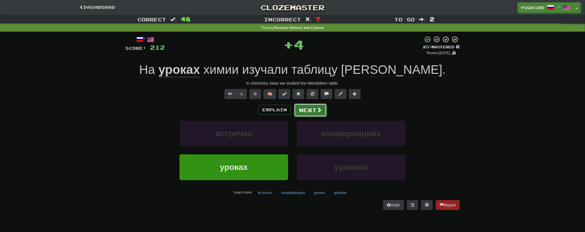
click at [310, 113] on button "Next" at bounding box center [310, 109] width 33 height 13
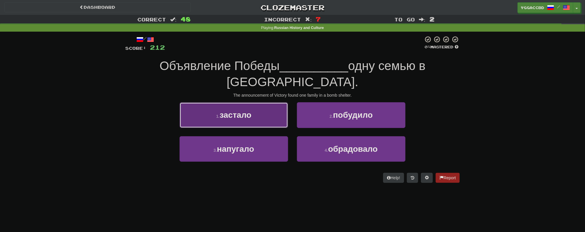
click at [263, 110] on button "1 . застало" at bounding box center [233, 115] width 108 height 26
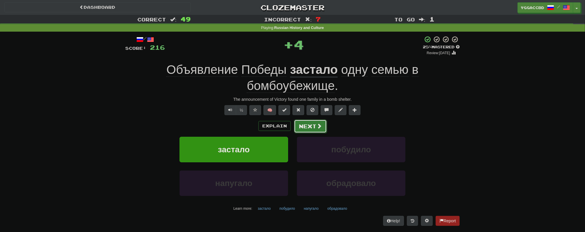
click at [315, 126] on button "Next" at bounding box center [310, 126] width 33 height 13
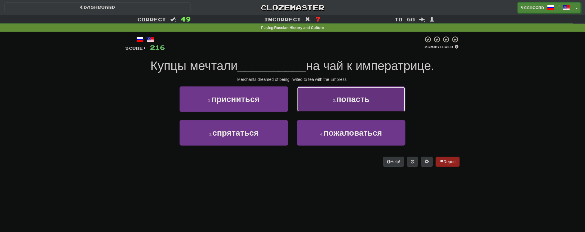
click at [333, 102] on small "2 ." at bounding box center [335, 100] width 4 height 5
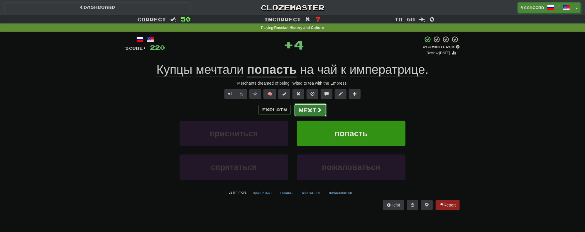
click at [303, 111] on button "Next" at bounding box center [310, 109] width 33 height 13
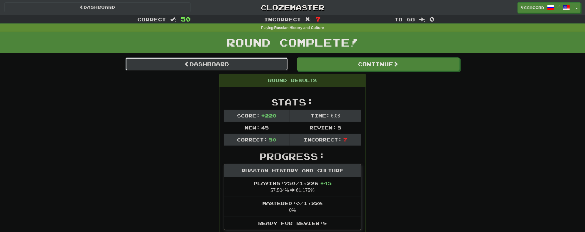
click at [209, 62] on link "Dashboard" at bounding box center [206, 63] width 163 height 13
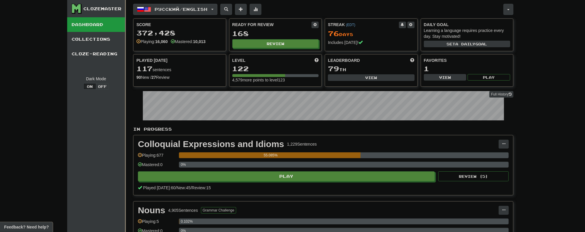
click at [215, 9] on button "Русский / English" at bounding box center [175, 9] width 84 height 11
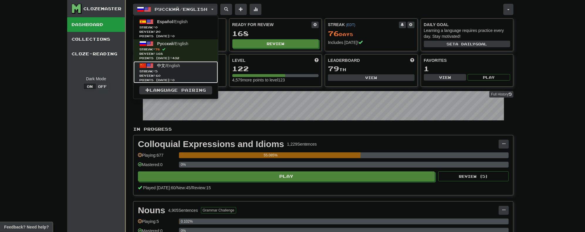
click at [171, 74] on span "Review: 60" at bounding box center [175, 76] width 73 height 4
